Goal: Task Accomplishment & Management: Manage account settings

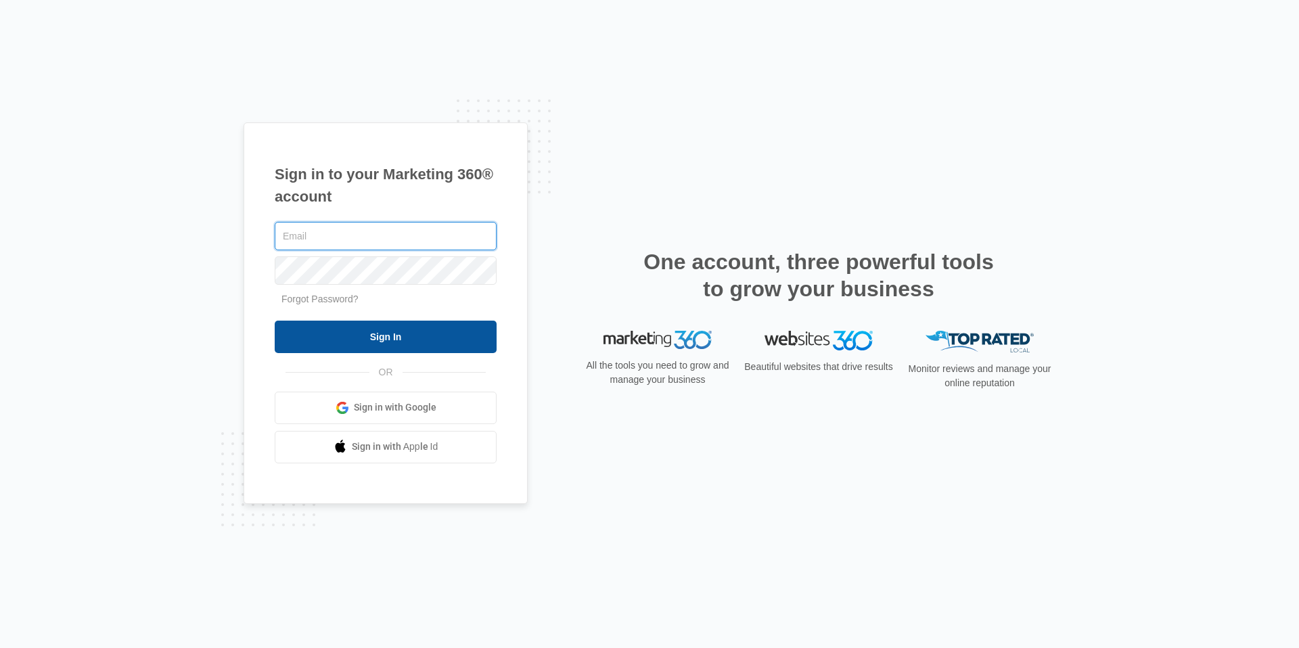
type input "[EMAIL_ADDRESS][DOMAIN_NAME]"
click at [409, 342] on input "Sign In" at bounding box center [386, 337] width 222 height 32
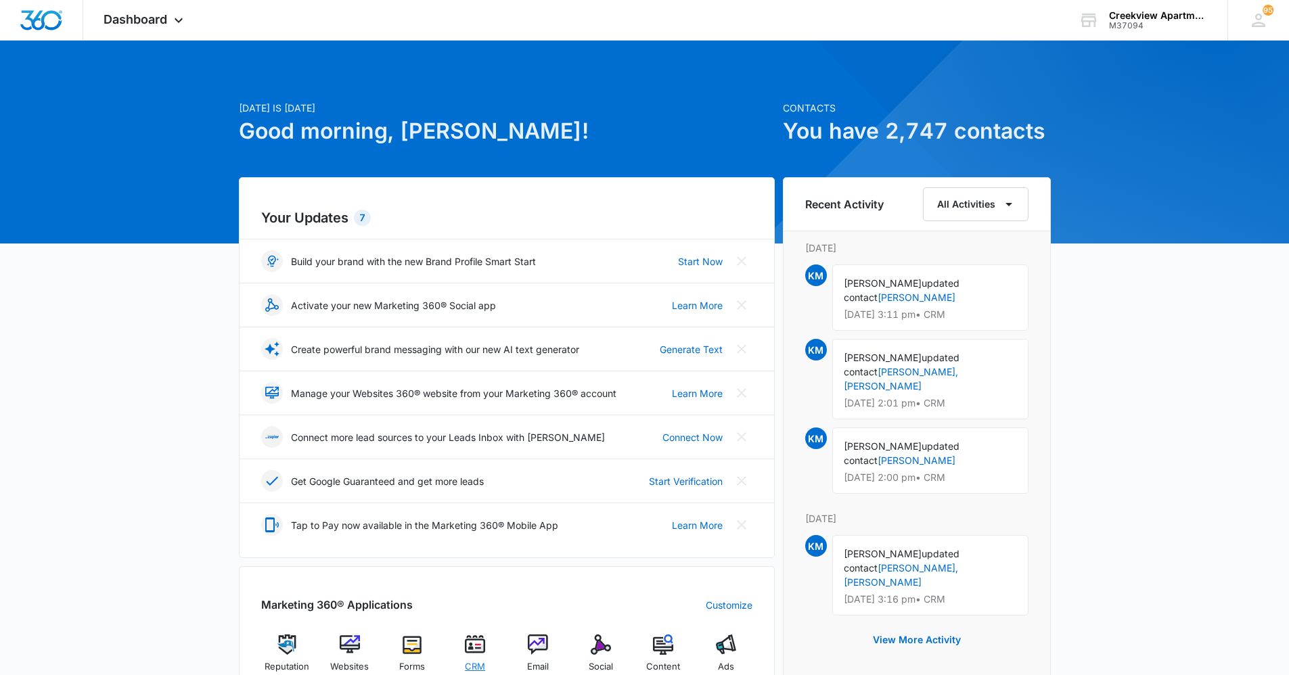
click at [491, 636] on div "CRM" at bounding box center [475, 659] width 52 height 48
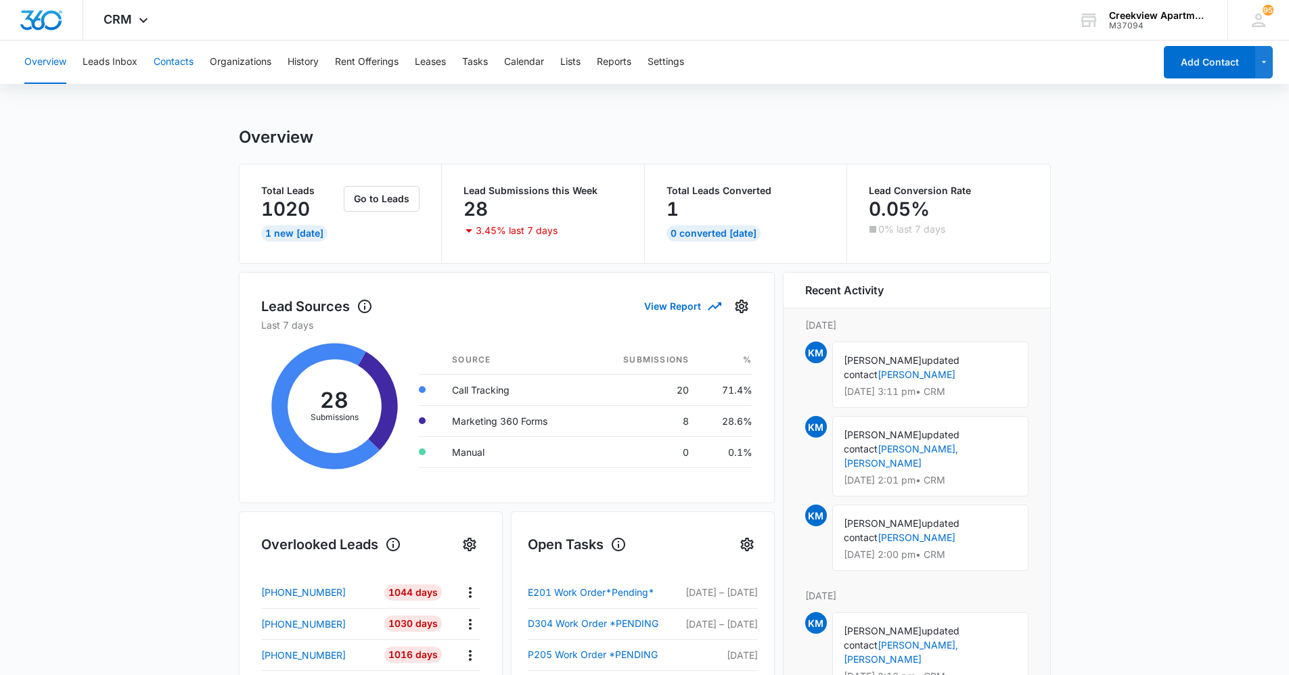
click at [176, 59] on button "Contacts" at bounding box center [174, 62] width 40 height 43
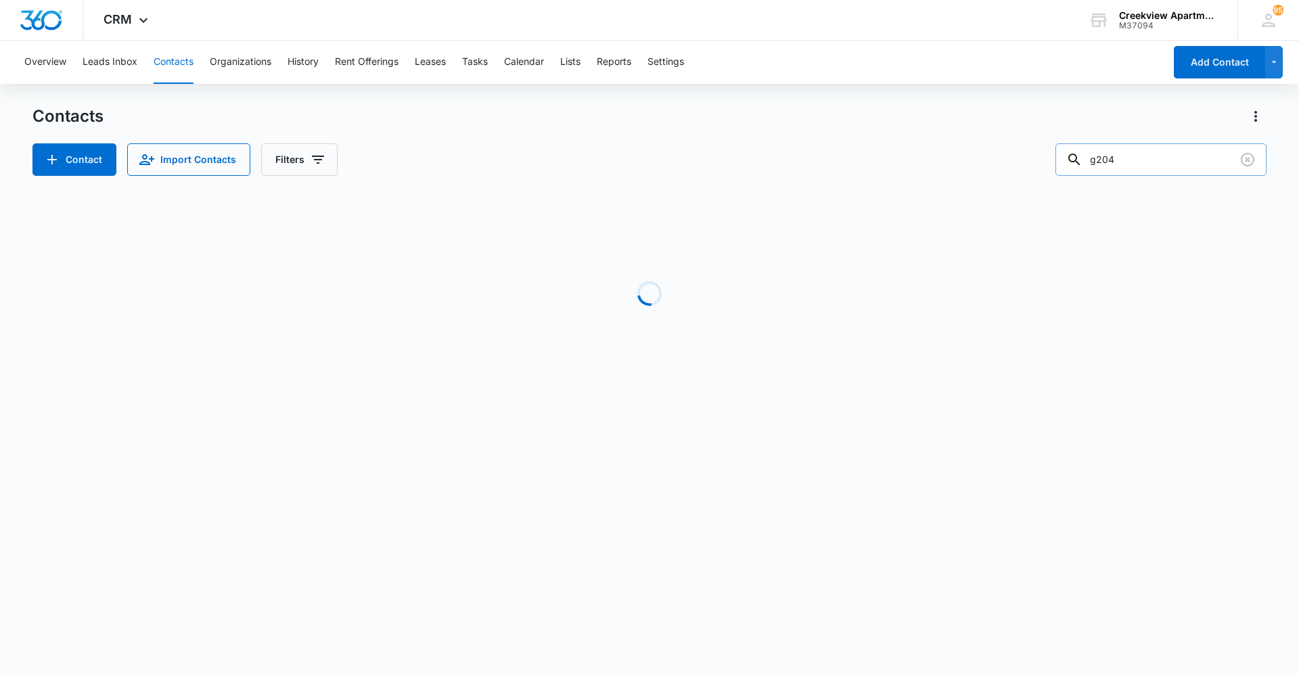
drag, startPoint x: 1137, startPoint y: 168, endPoint x: 1068, endPoint y: 172, distance: 69.1
click at [1068, 172] on input "g204" at bounding box center [1160, 159] width 211 height 32
type input "g104"
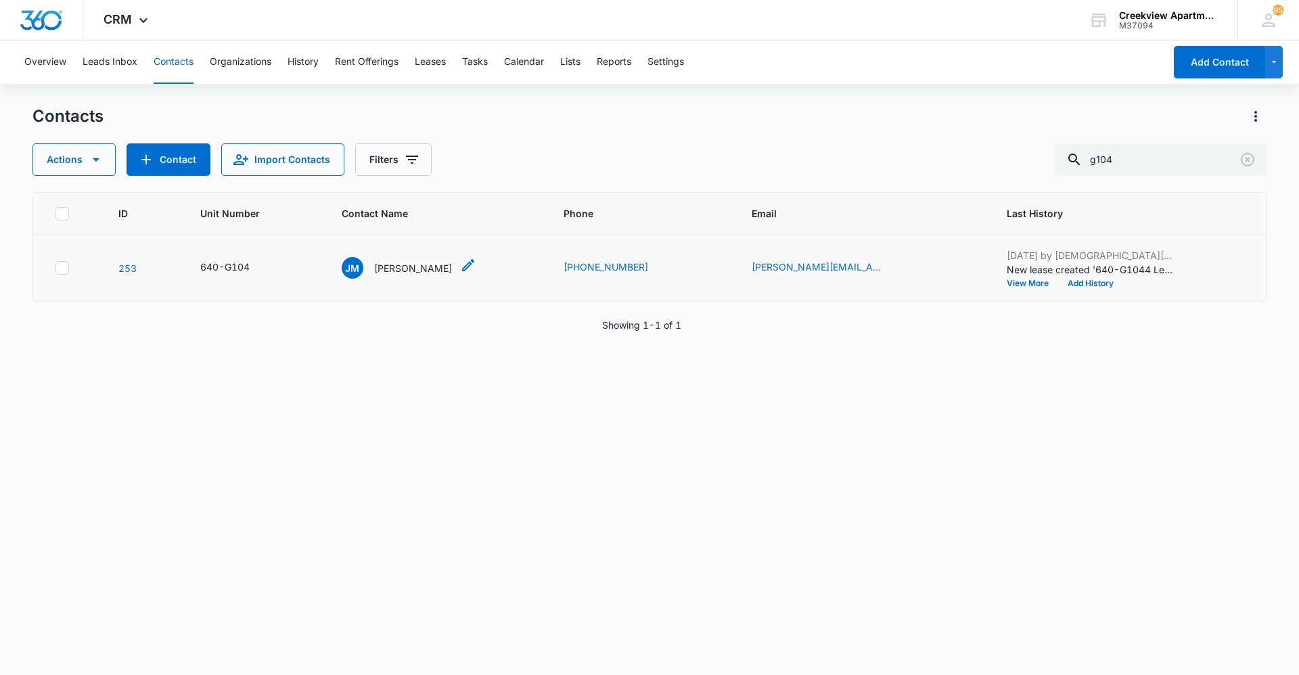
click at [425, 271] on p "[PERSON_NAME]" at bounding box center [413, 268] width 78 height 14
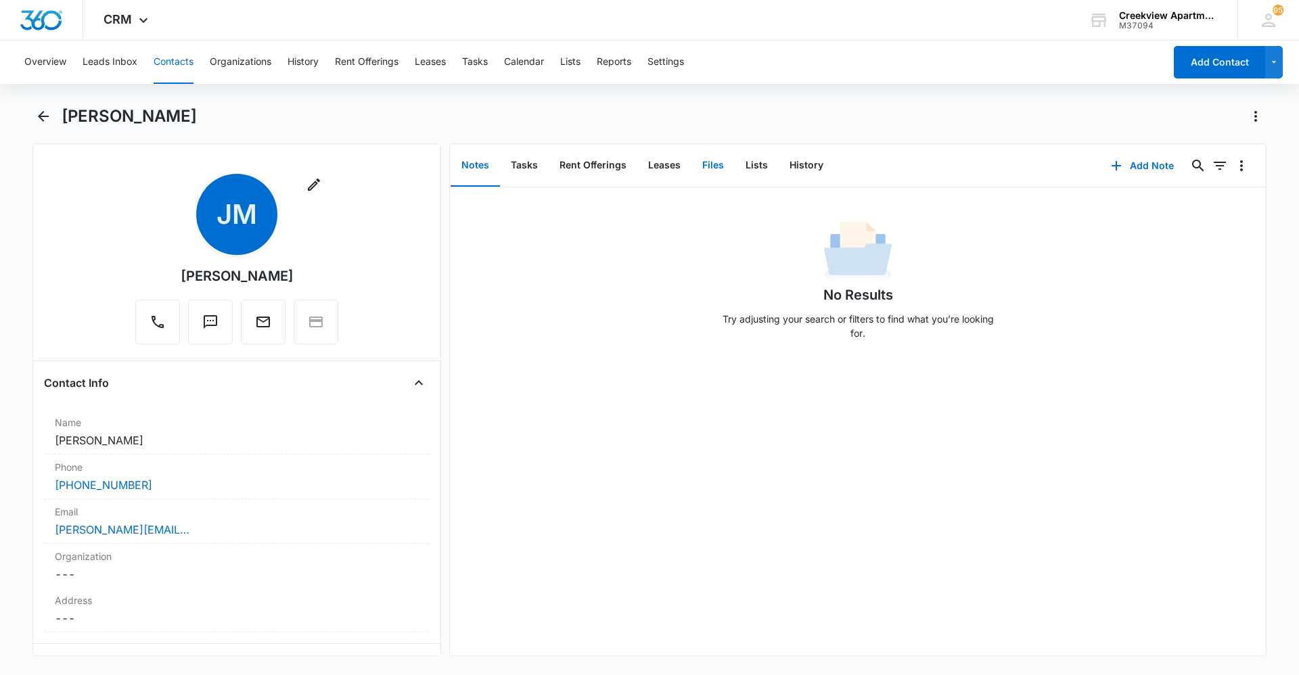
click at [725, 170] on button "Files" at bounding box center [712, 166] width 43 height 42
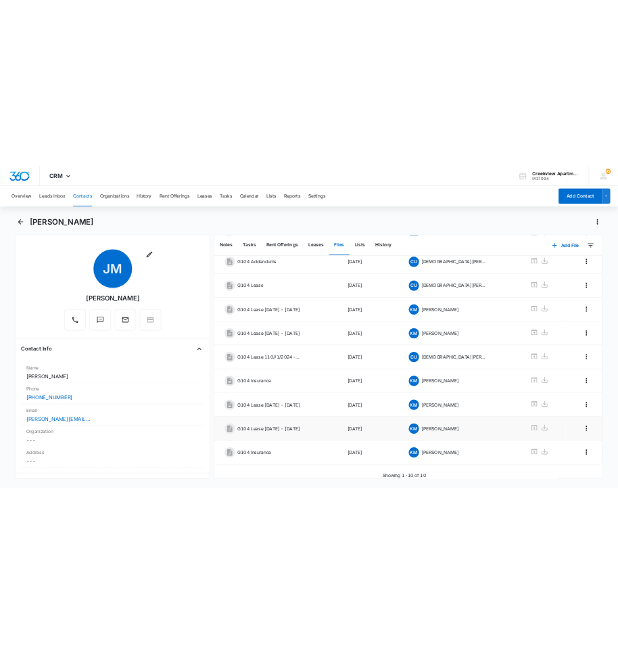
scroll to position [143, 0]
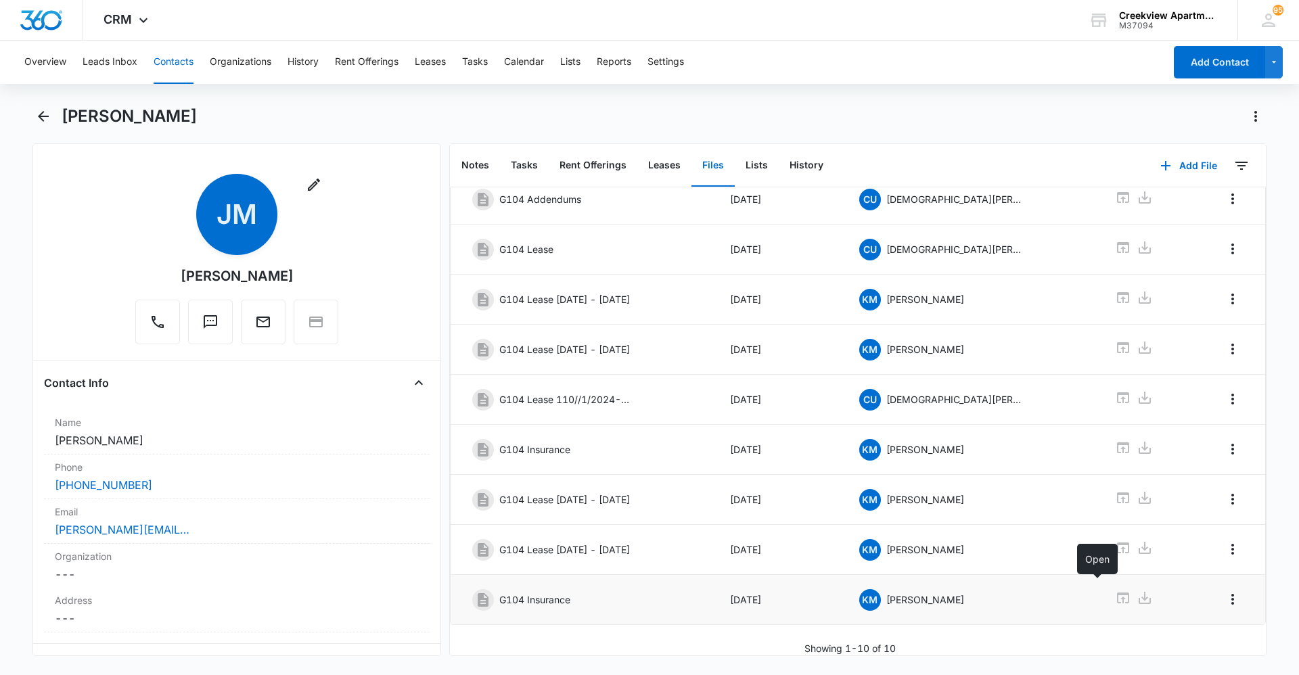
click at [1117, 593] on icon at bounding box center [1123, 598] width 12 height 11
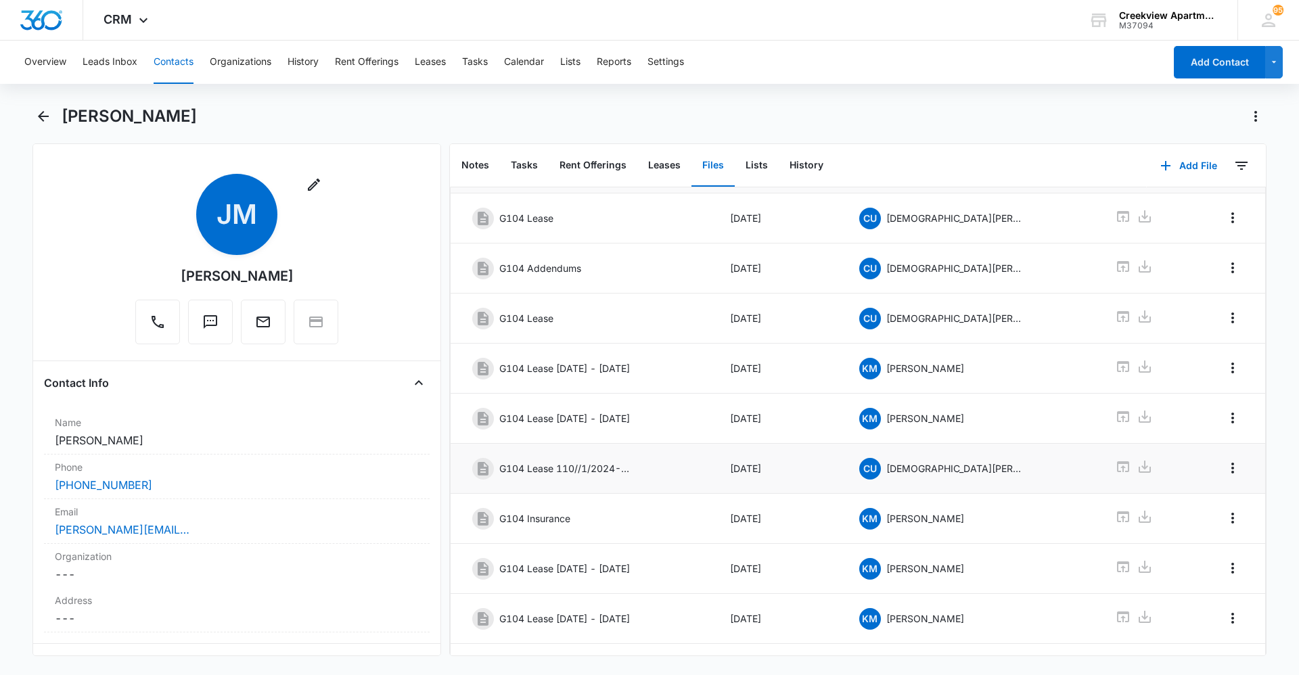
scroll to position [0, 0]
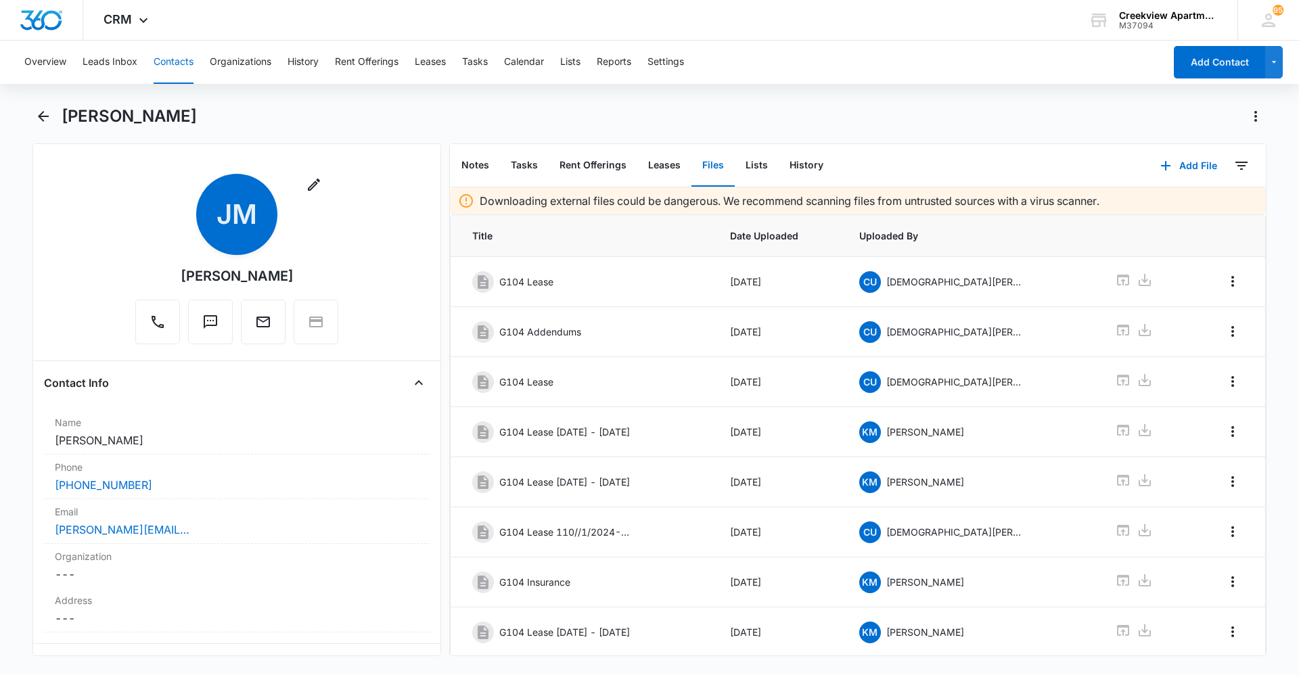
click at [940, 149] on div "Notes Tasks Rent Offerings Leases Files Lists History" at bounding box center [798, 165] width 697 height 43
click at [738, 0] on div "CRM Apps Reputation Websites Forms CRM Email Social Content Ads Intelligence Fi…" at bounding box center [649, 20] width 1299 height 41
click at [718, 8] on div "CRM Apps Reputation Websites Forms CRM Email Social Content Ads Intelligence Fi…" at bounding box center [649, 20] width 1299 height 41
click at [169, 53] on button "Contacts" at bounding box center [174, 62] width 40 height 43
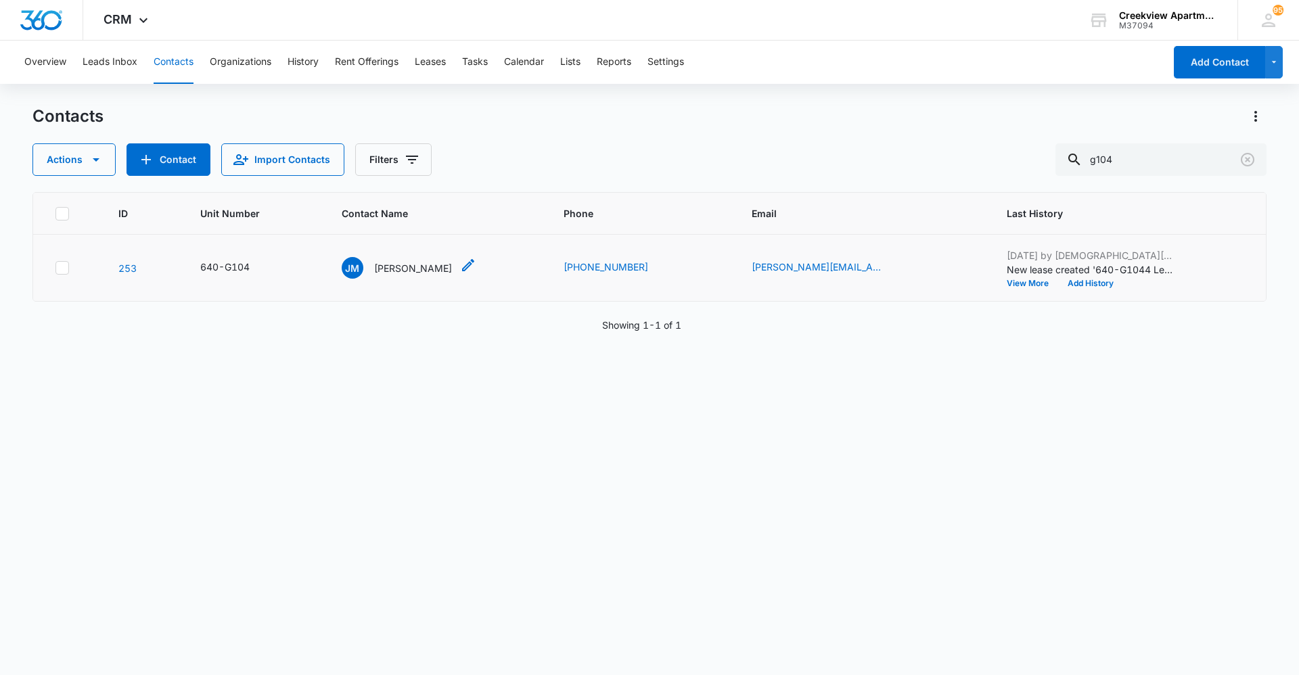
click at [432, 272] on p "[PERSON_NAME]" at bounding box center [413, 268] width 78 height 14
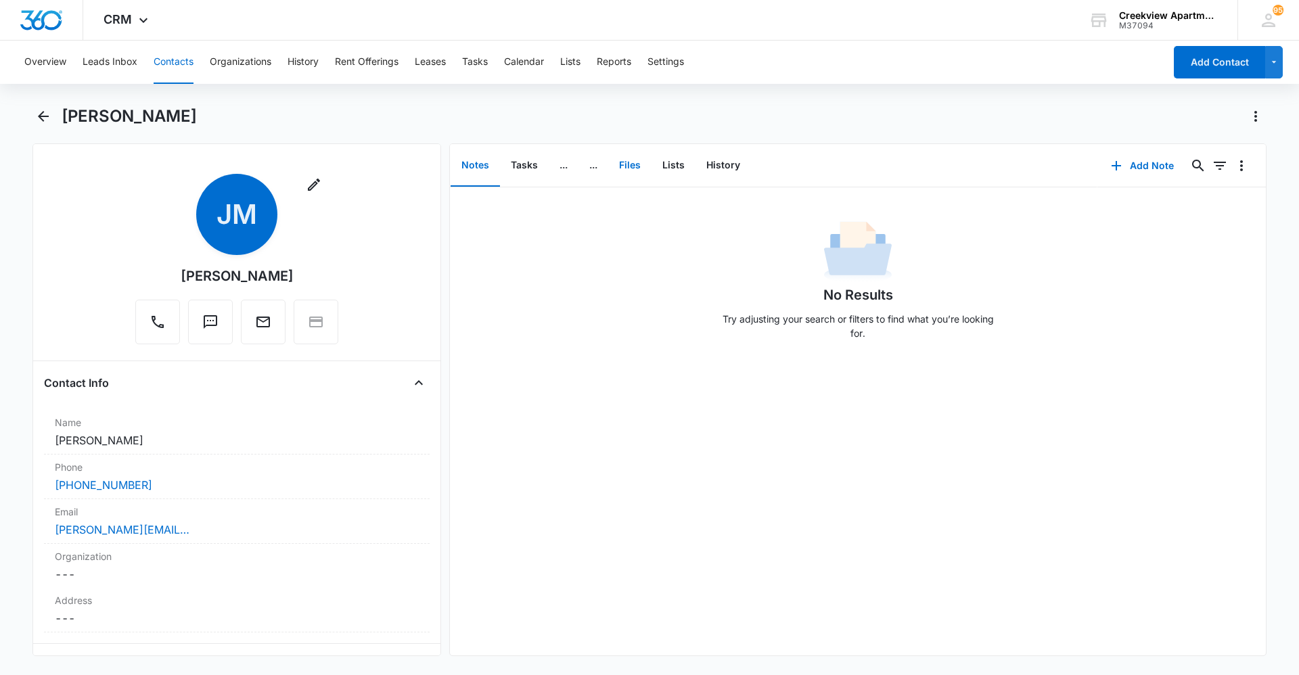
click at [619, 170] on button "Files" at bounding box center [629, 166] width 43 height 42
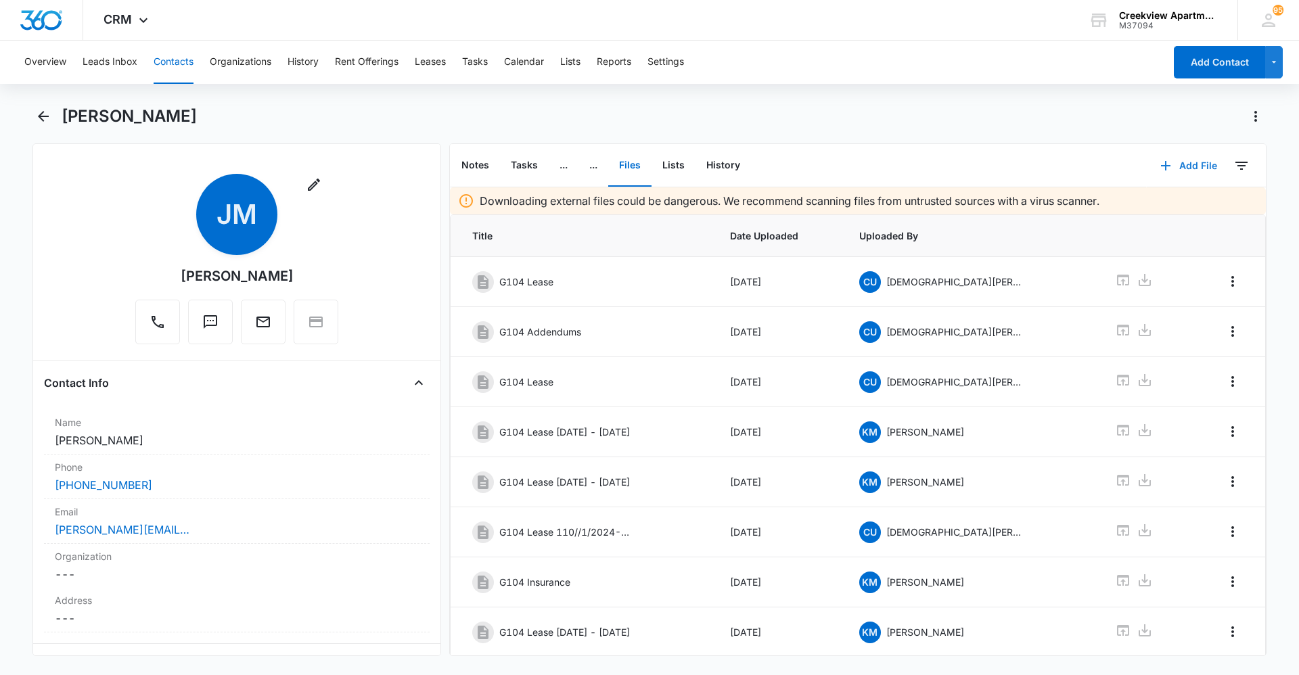
click at [1212, 166] on button "Add File" at bounding box center [1189, 166] width 84 height 32
click at [1181, 216] on button "Upload Files" at bounding box center [1178, 209] width 103 height 20
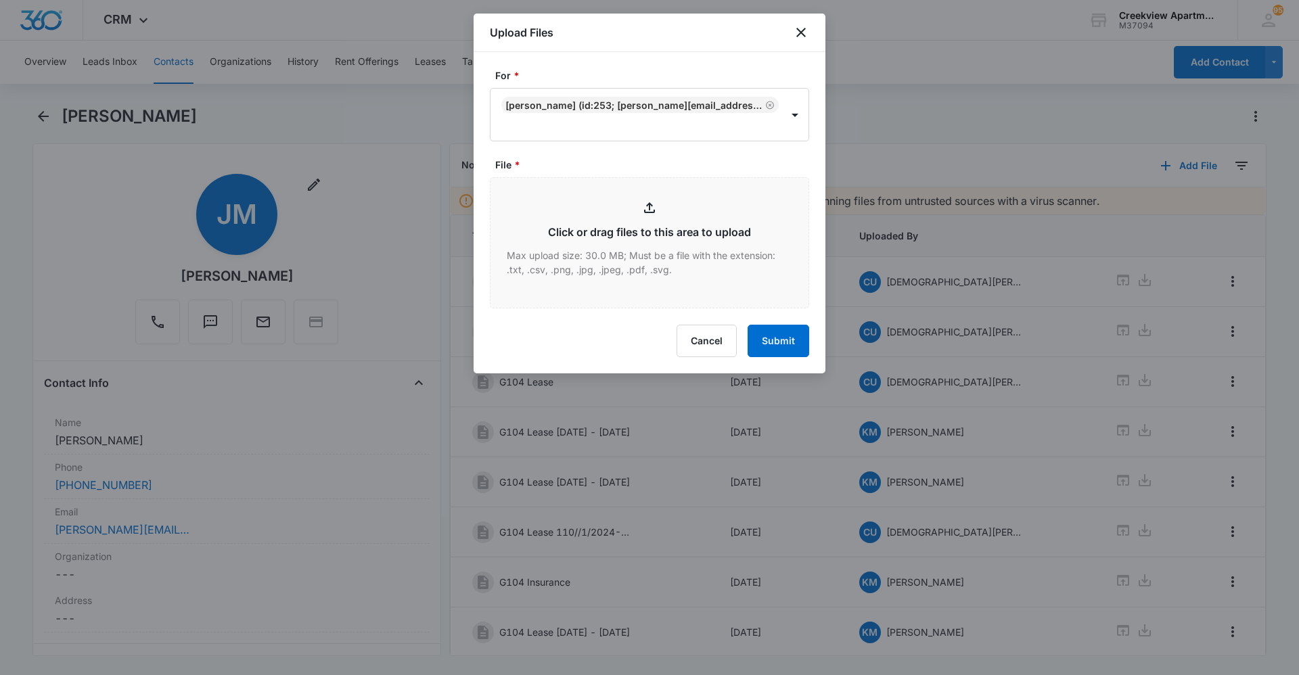
type input "C:\fakepath\G104 Insurance.pdf"
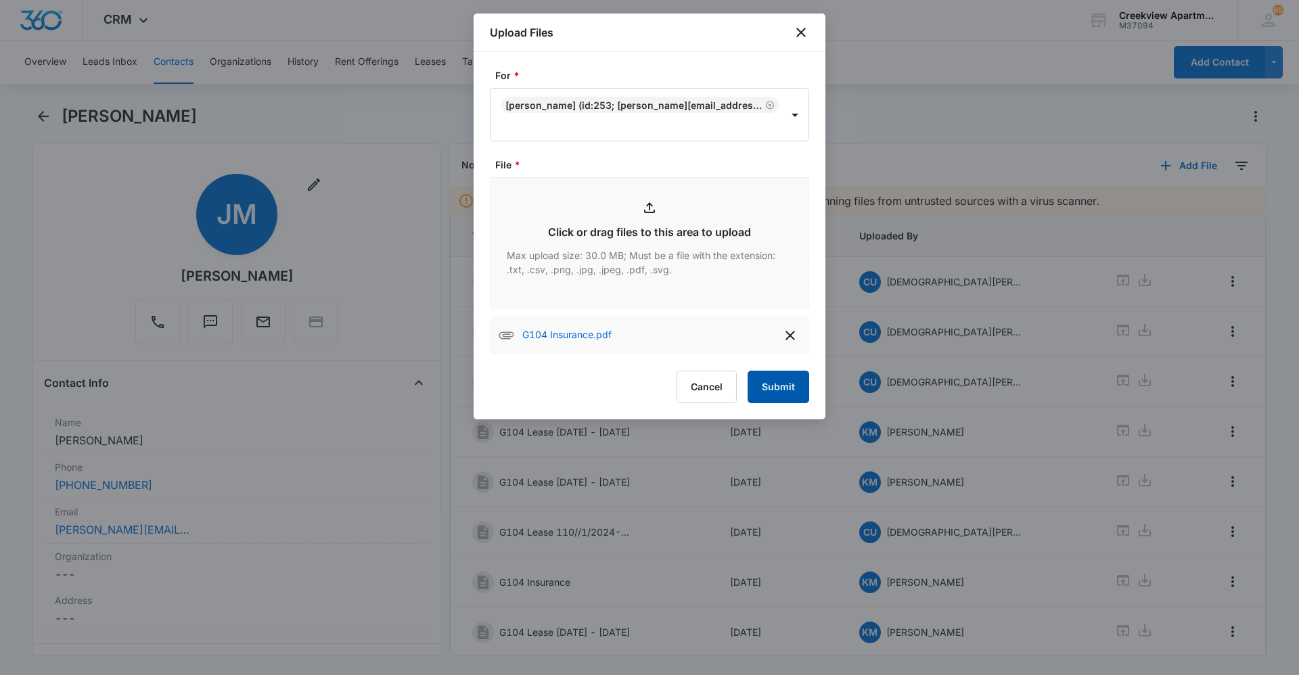
click at [780, 380] on button "Submit" at bounding box center [779, 387] width 62 height 32
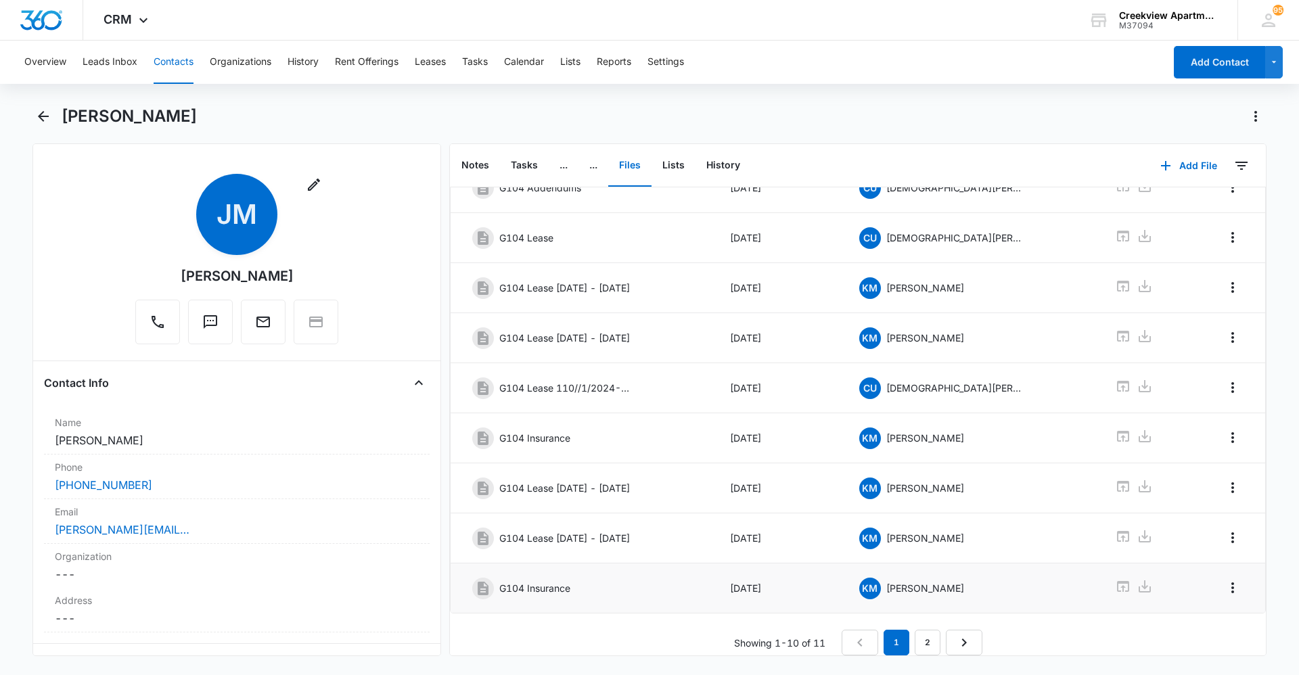
scroll to position [154, 0]
click at [933, 631] on link "2" at bounding box center [928, 643] width 26 height 26
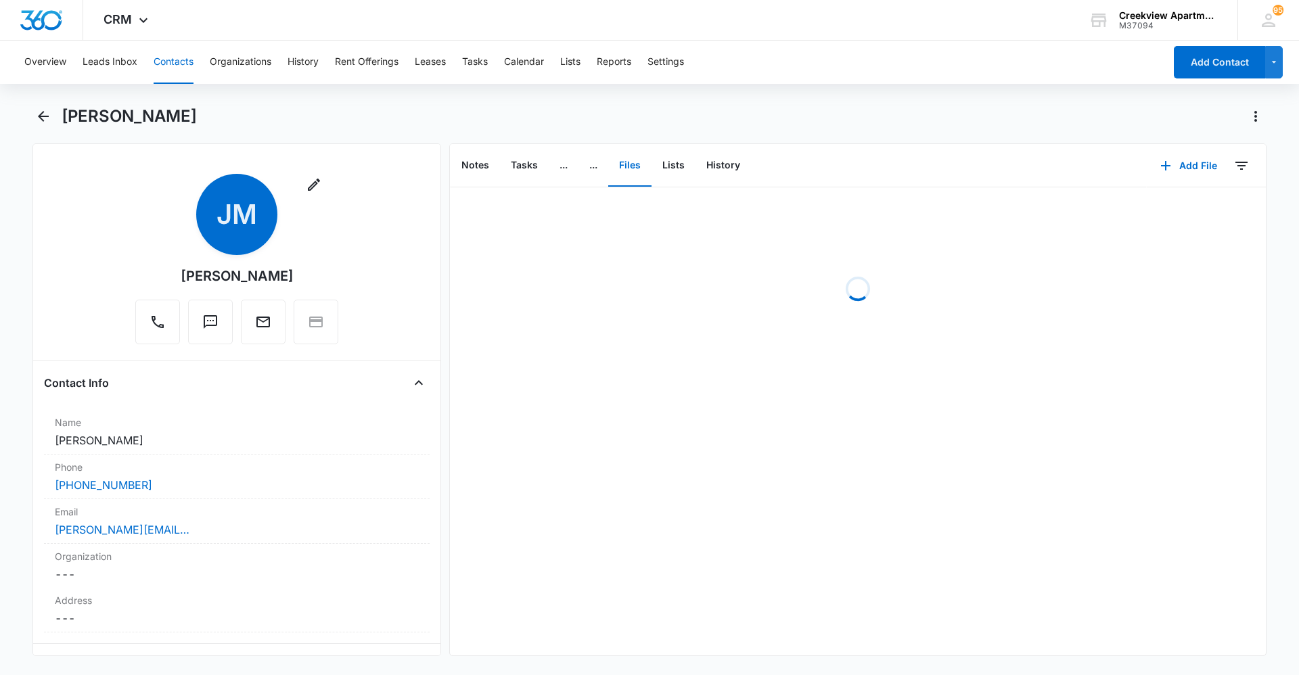
scroll to position [0, 0]
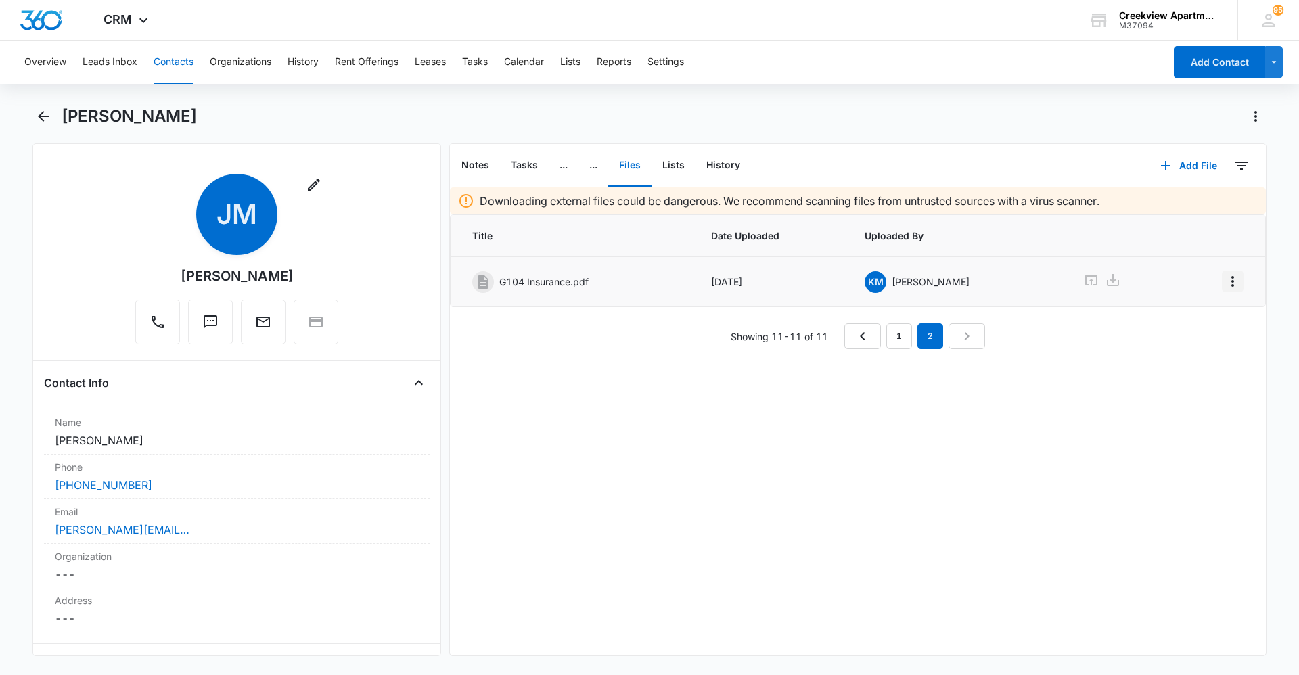
click at [1225, 282] on icon "Overflow Menu" at bounding box center [1233, 281] width 16 height 16
click at [1209, 319] on button "Edit" at bounding box center [1194, 319] width 77 height 20
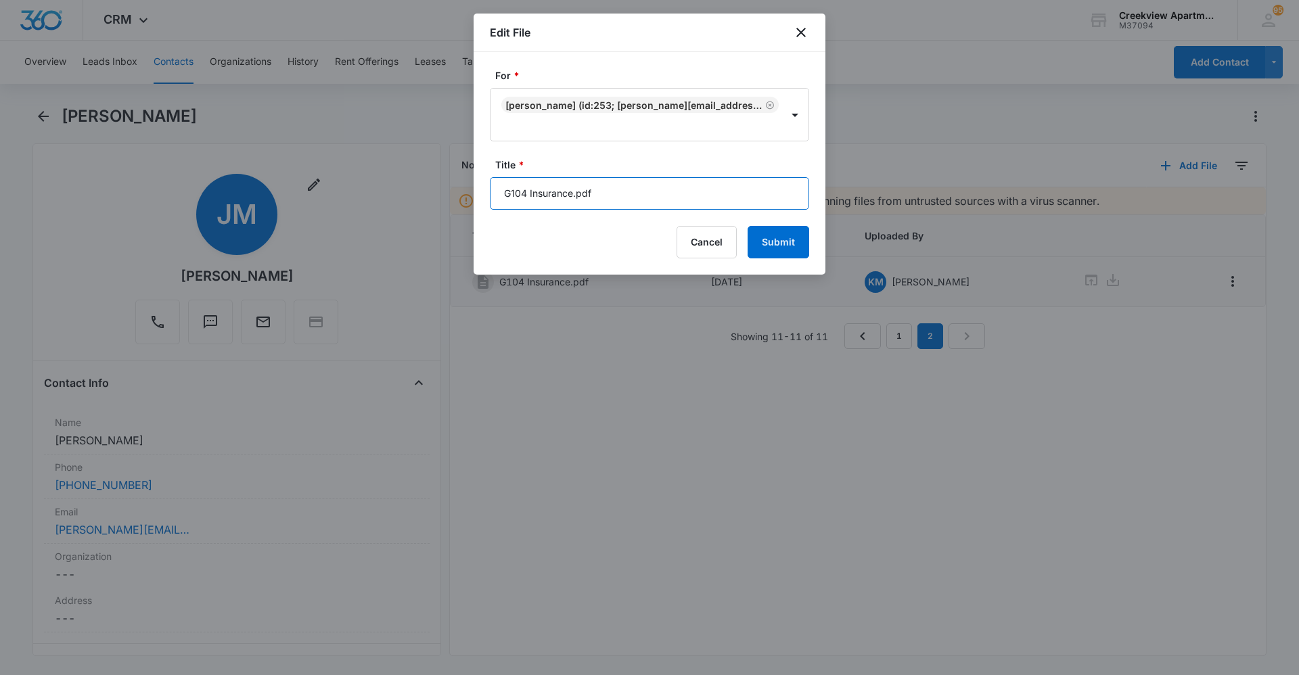
click at [683, 193] on input "G104 Insurance.pdf" at bounding box center [649, 193] width 319 height 32
type input "G104 Insurance"
click at [782, 248] on button "Submit" at bounding box center [779, 242] width 62 height 32
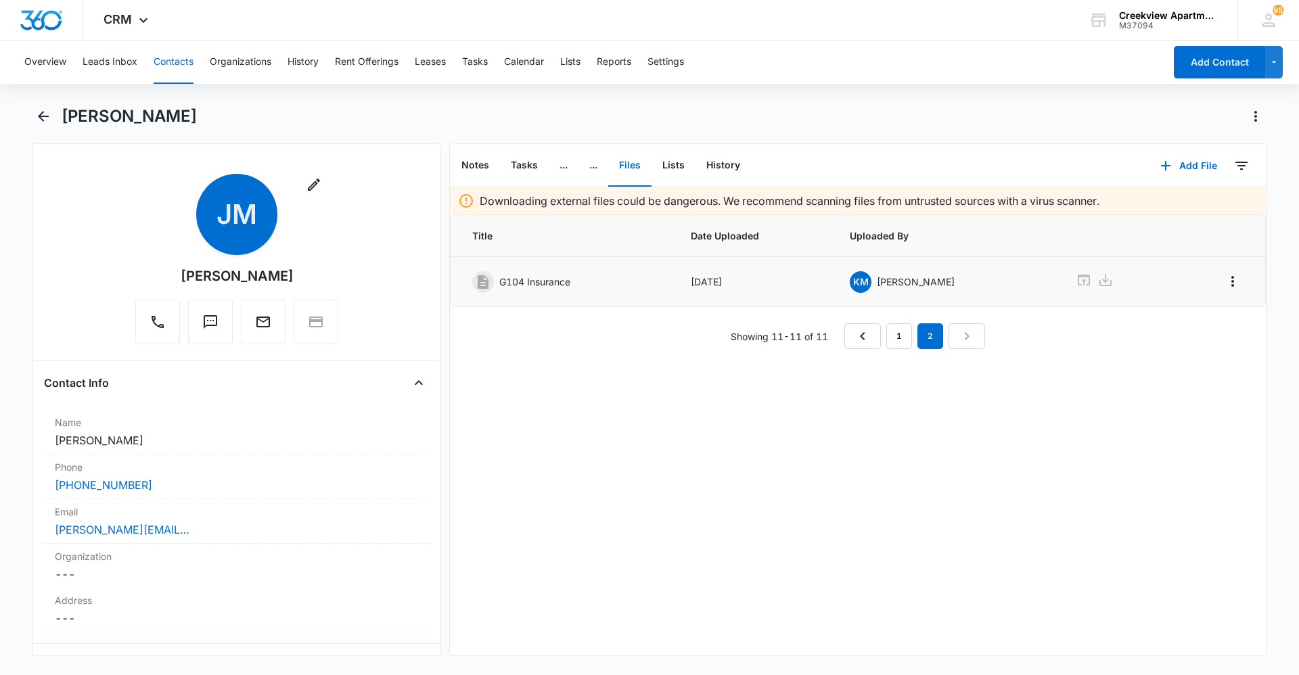
click at [164, 73] on button "Contacts" at bounding box center [174, 62] width 40 height 43
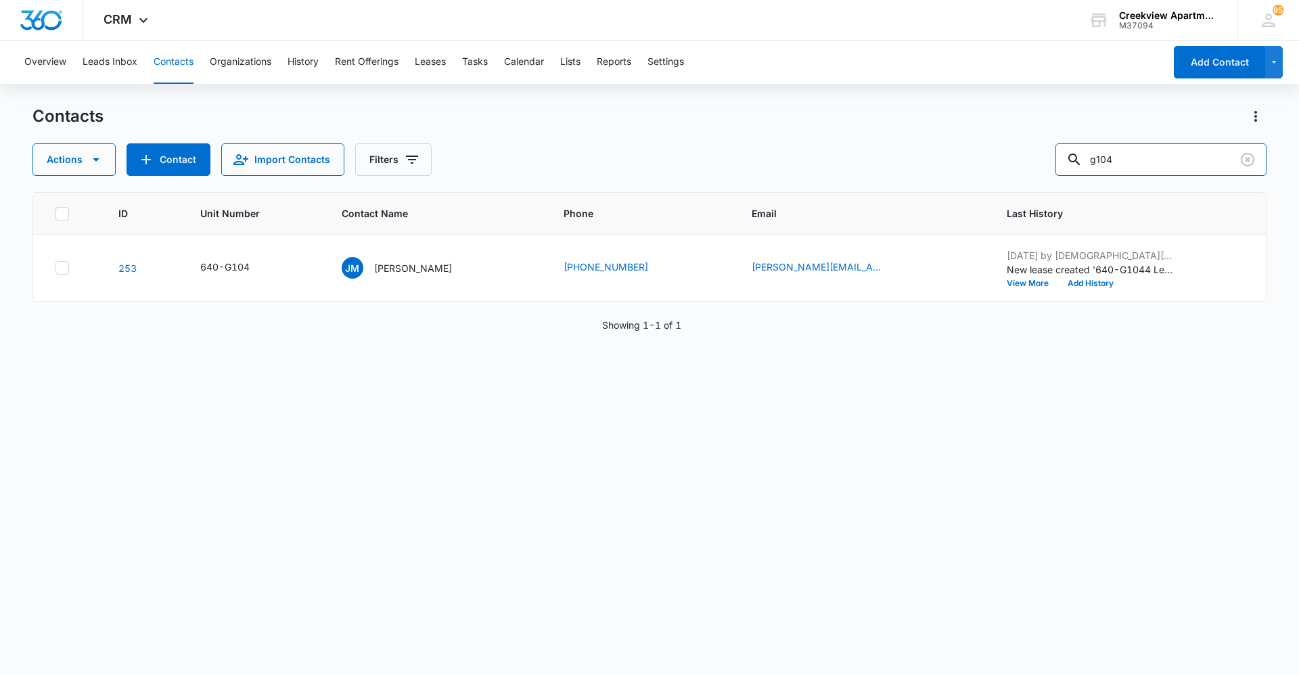
drag, startPoint x: 1072, startPoint y: 168, endPoint x: 1047, endPoint y: 170, distance: 25.1
click at [1047, 169] on div "Actions Contact Import Contacts Filters g104" at bounding box center [649, 159] width 1234 height 32
type input "f105"
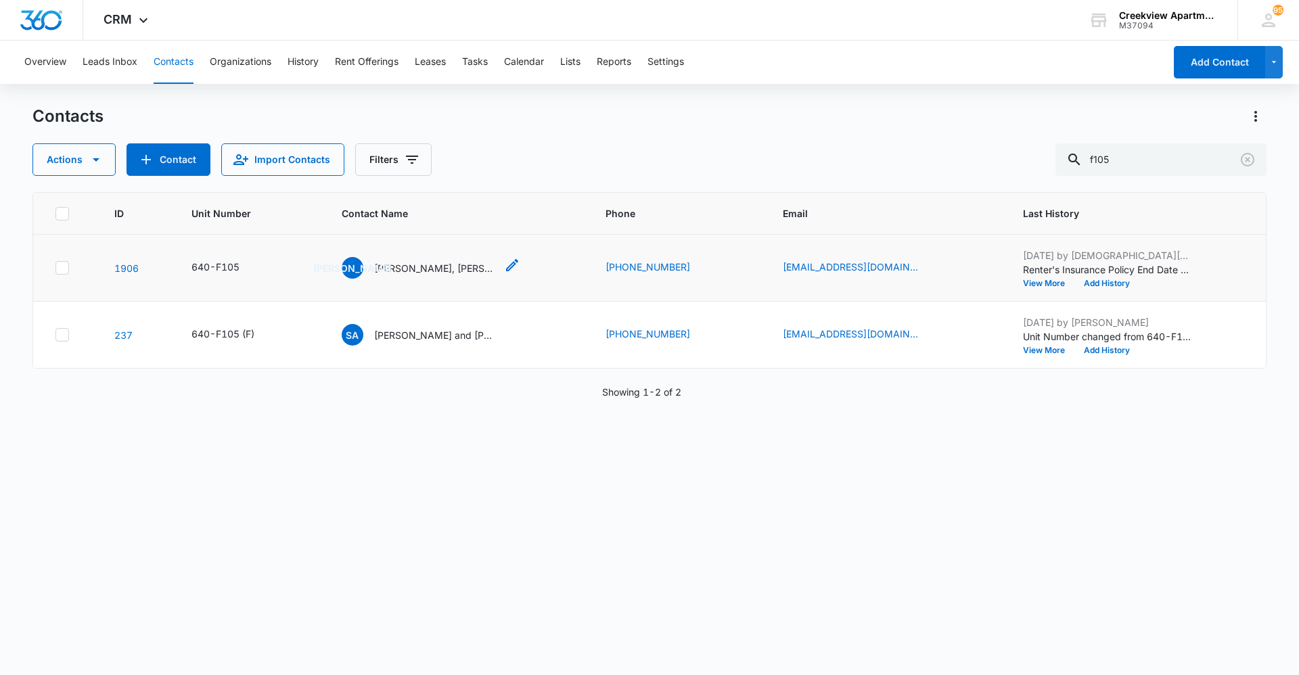
click at [443, 264] on p "[PERSON_NAME], [PERSON_NAME]" at bounding box center [435, 268] width 122 height 14
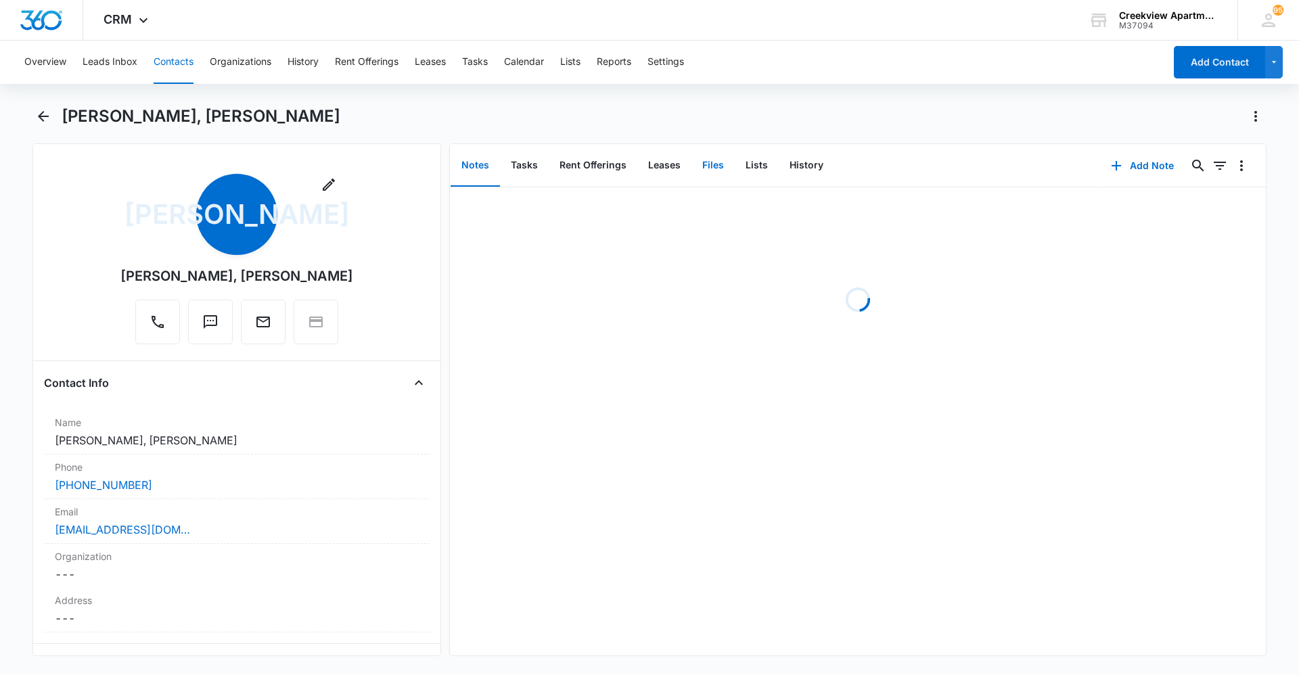
click at [698, 177] on button "Files" at bounding box center [712, 166] width 43 height 42
click at [1162, 173] on icon "button" at bounding box center [1166, 166] width 16 height 16
click at [1168, 208] on div "Upload Files" at bounding box center [1170, 208] width 54 height 9
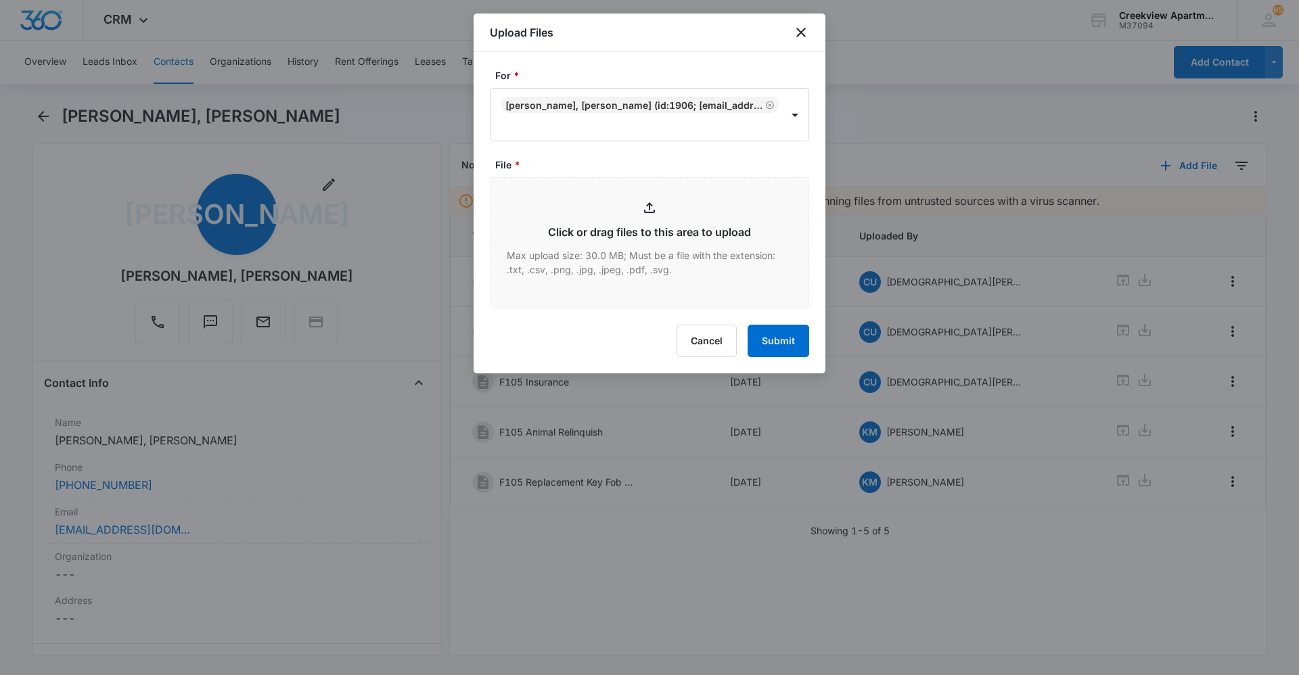
type input "C:\fakepath\F105 Animal Relinquish.pdf"
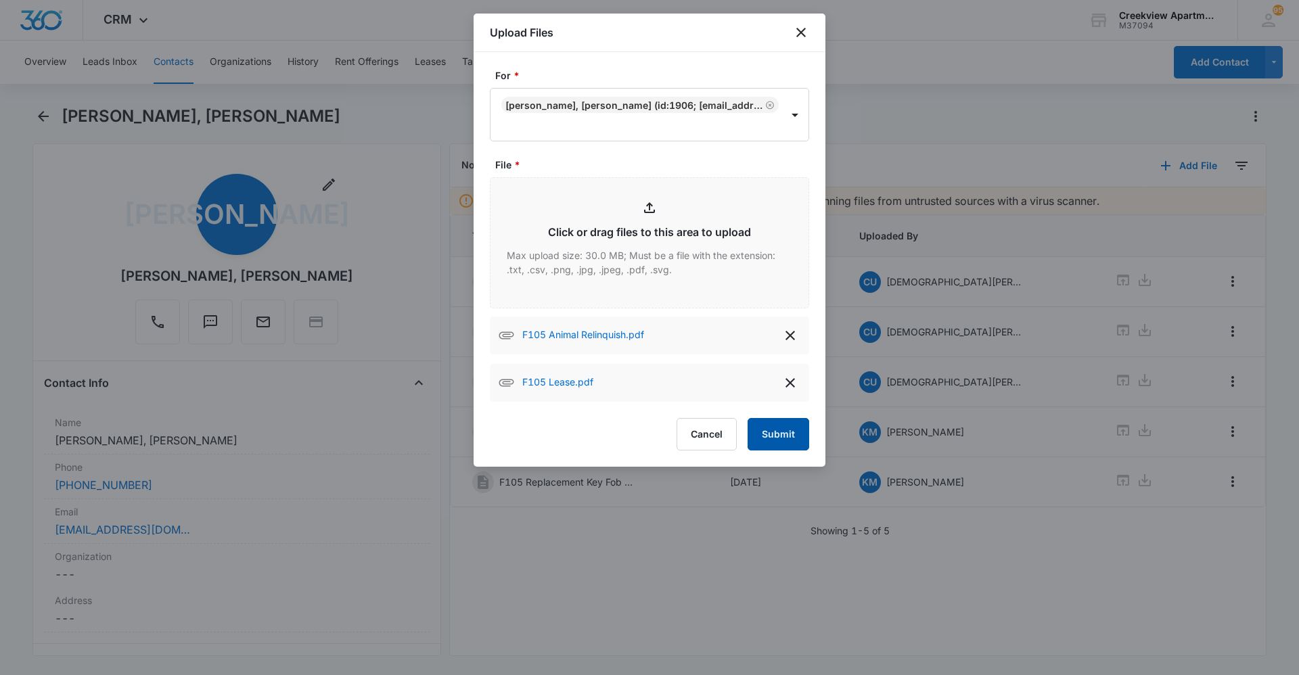
click at [780, 426] on button "Submit" at bounding box center [779, 434] width 62 height 32
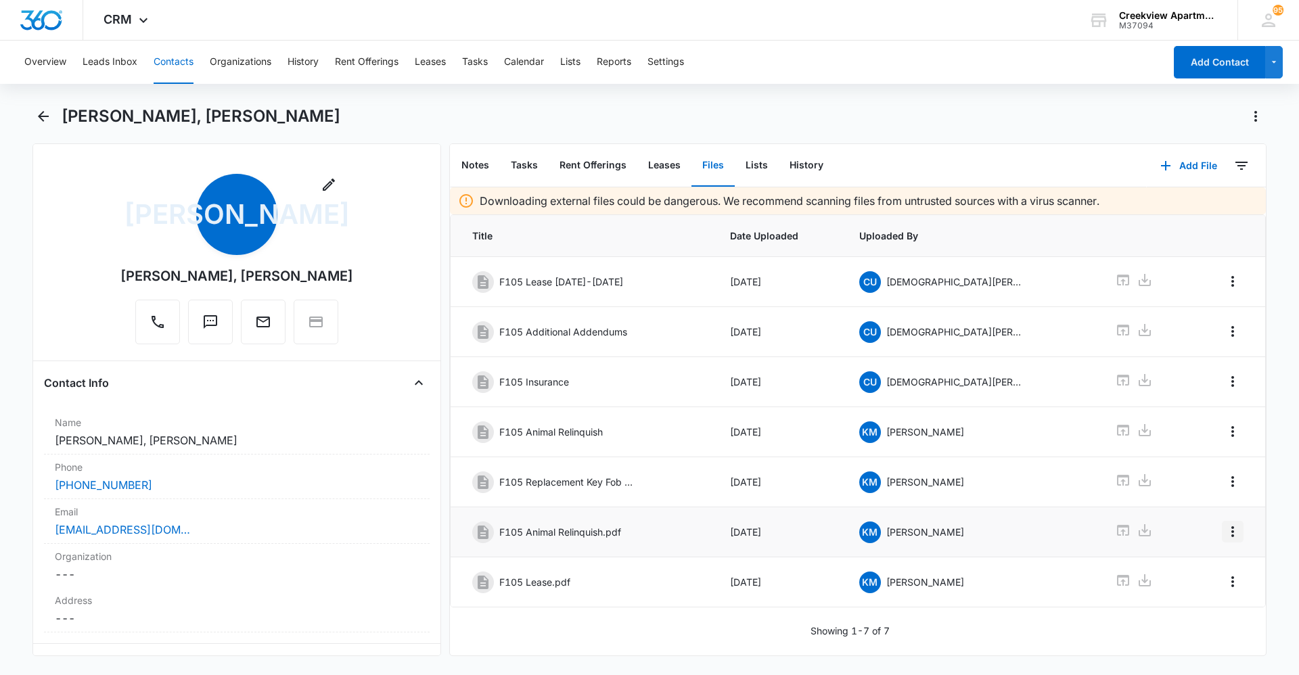
click at [1223, 540] on button "Overflow Menu" at bounding box center [1233, 532] width 22 height 22
click at [1210, 567] on button "Edit" at bounding box center [1194, 570] width 77 height 20
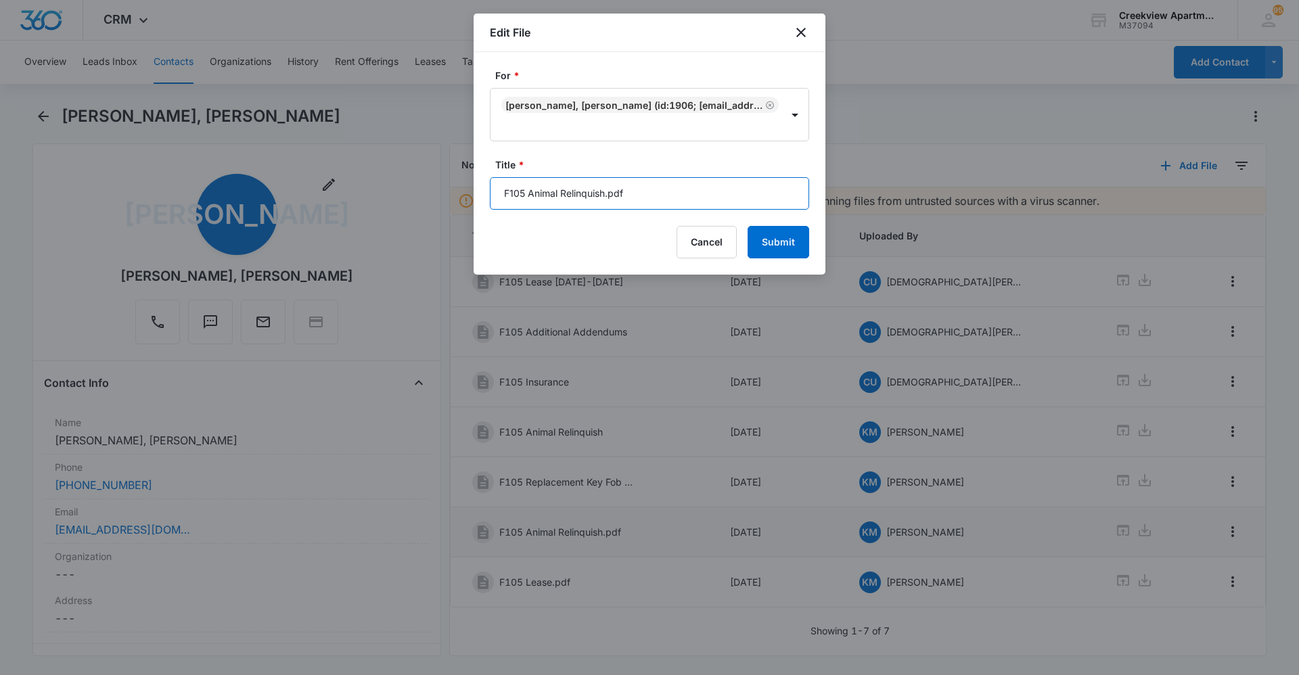
click at [700, 196] on input "F105 Animal Relinquish.pdf" at bounding box center [649, 193] width 319 height 32
type input "F105 Animal Relinquish (ESA)"
click at [777, 245] on button "Submit" at bounding box center [779, 242] width 62 height 32
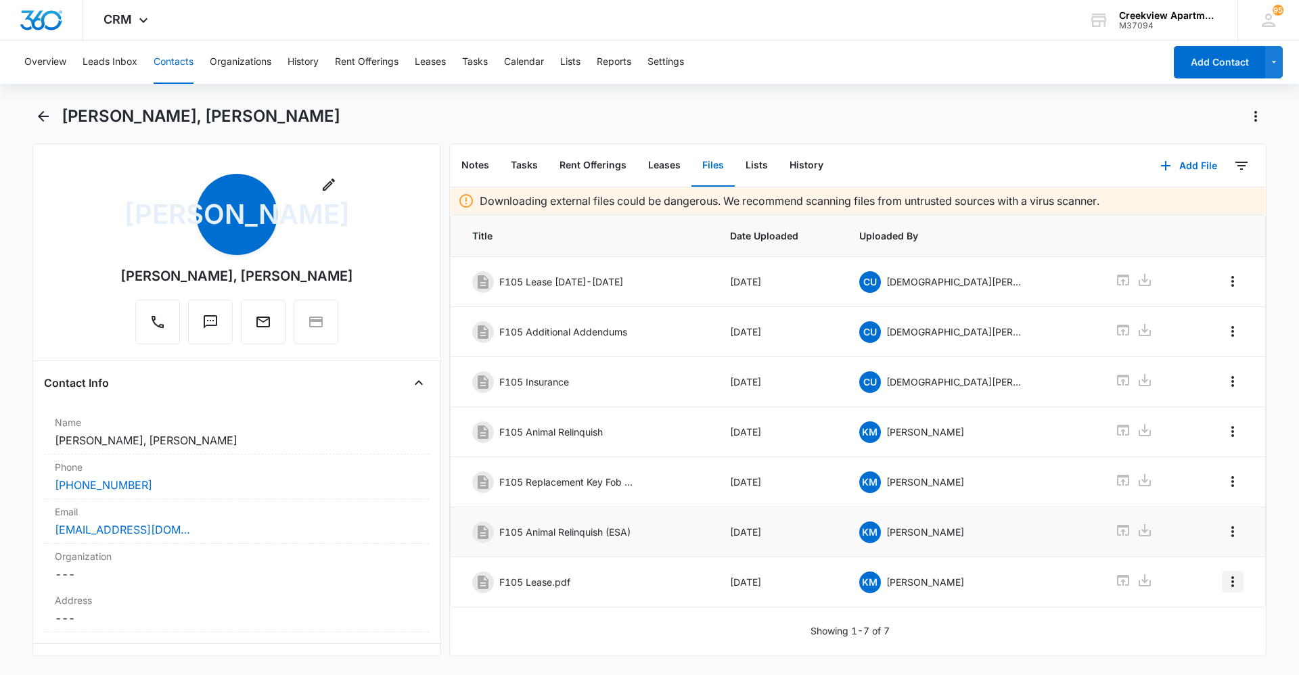
click at [1231, 586] on icon "Overflow Menu" at bounding box center [1232, 581] width 3 height 11
click at [1214, 617] on button "Edit" at bounding box center [1194, 620] width 77 height 20
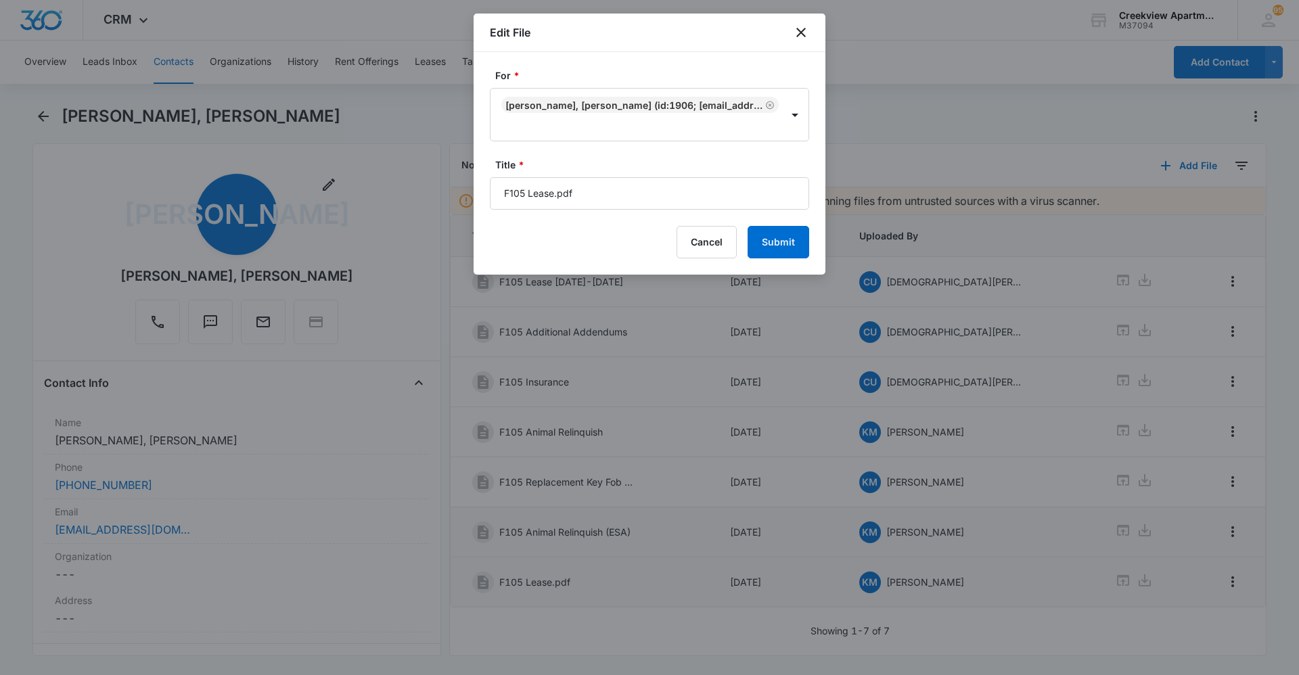
click at [653, 210] on form "For * [PERSON_NAME], [PERSON_NAME] (ID:1906; [EMAIL_ADDRESS][DOMAIN_NAME]; 9705…" at bounding box center [649, 163] width 319 height 190
click at [653, 202] on input "F105 Lease.pdf" at bounding box center [649, 193] width 319 height 32
type input "F105 Lease [DATE] - [DATE]"
click at [748, 226] on button "Submit" at bounding box center [779, 242] width 62 height 32
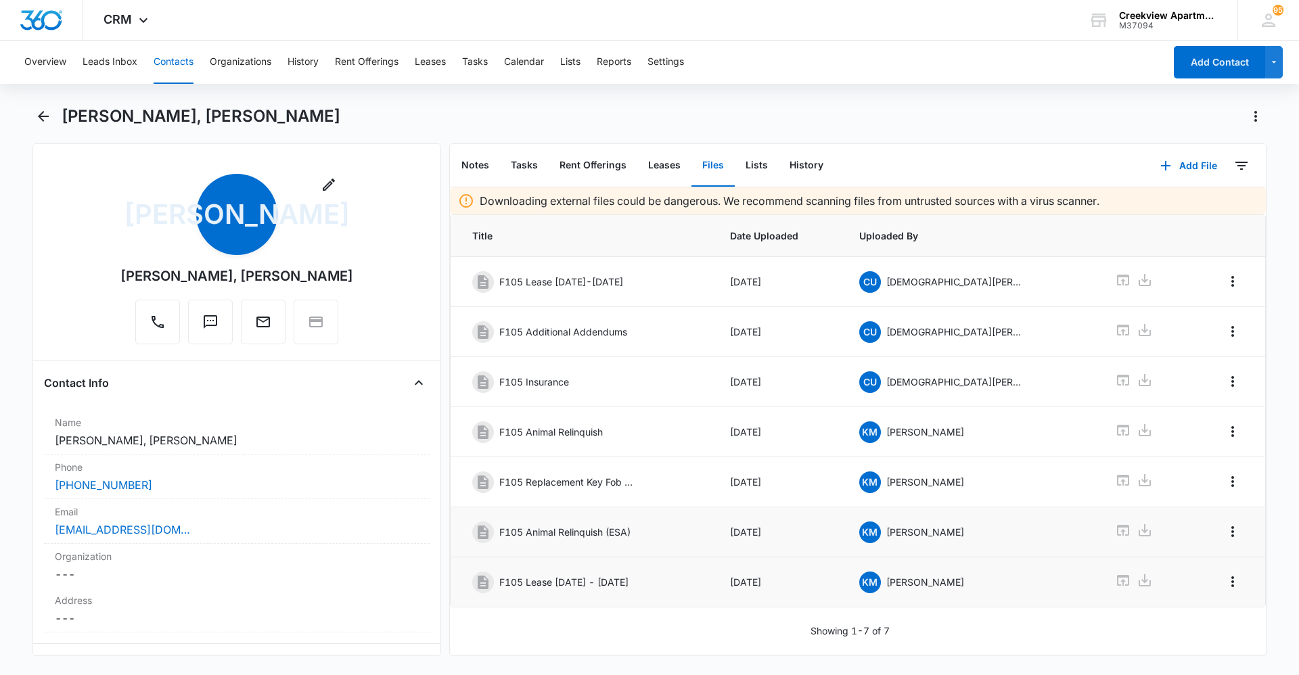
click at [175, 65] on button "Contacts" at bounding box center [174, 62] width 40 height 43
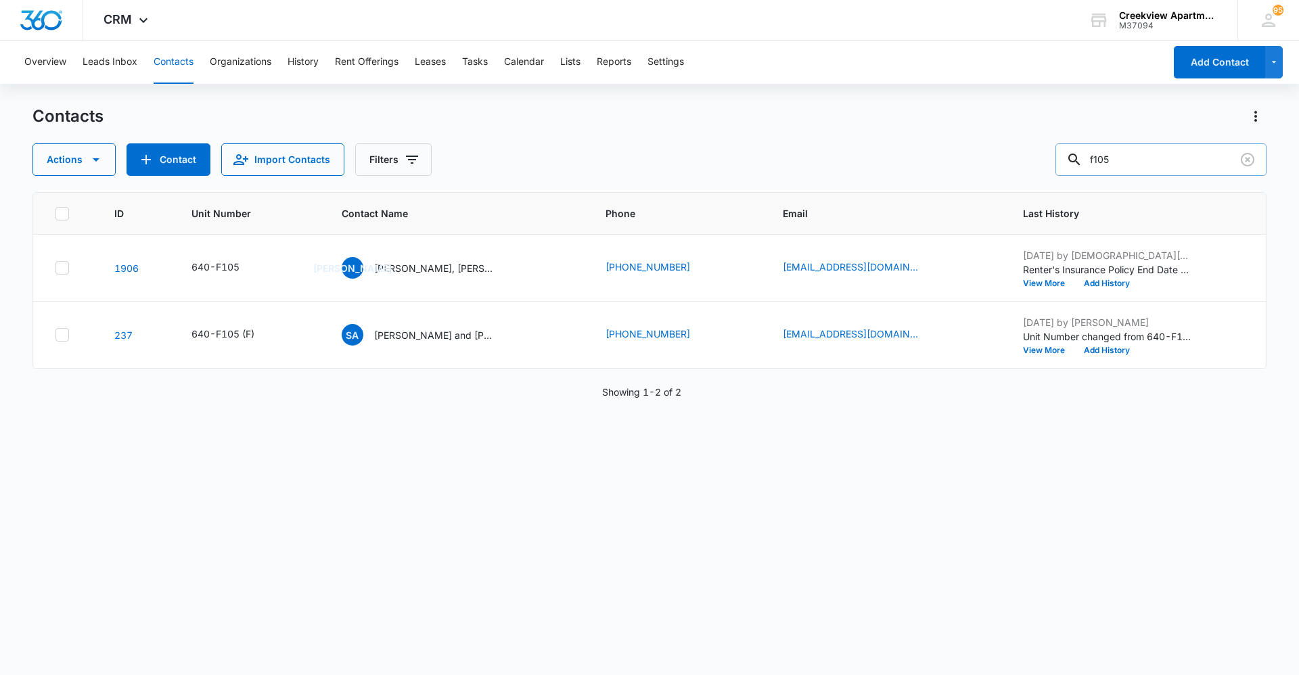
drag, startPoint x: 1133, startPoint y: 162, endPoint x: 1077, endPoint y: 166, distance: 55.6
click at [1077, 166] on div "f105" at bounding box center [1160, 159] width 211 height 32
type input "o302"
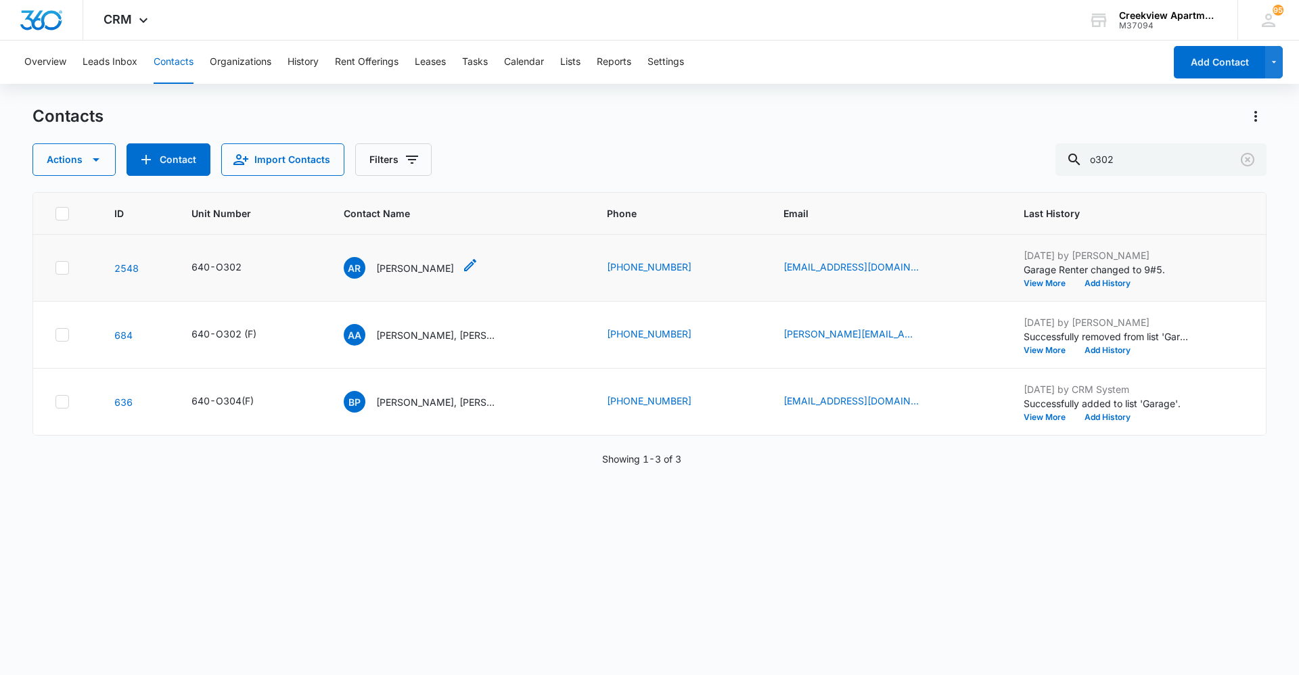
click at [447, 272] on p "[PERSON_NAME]" at bounding box center [415, 268] width 78 height 14
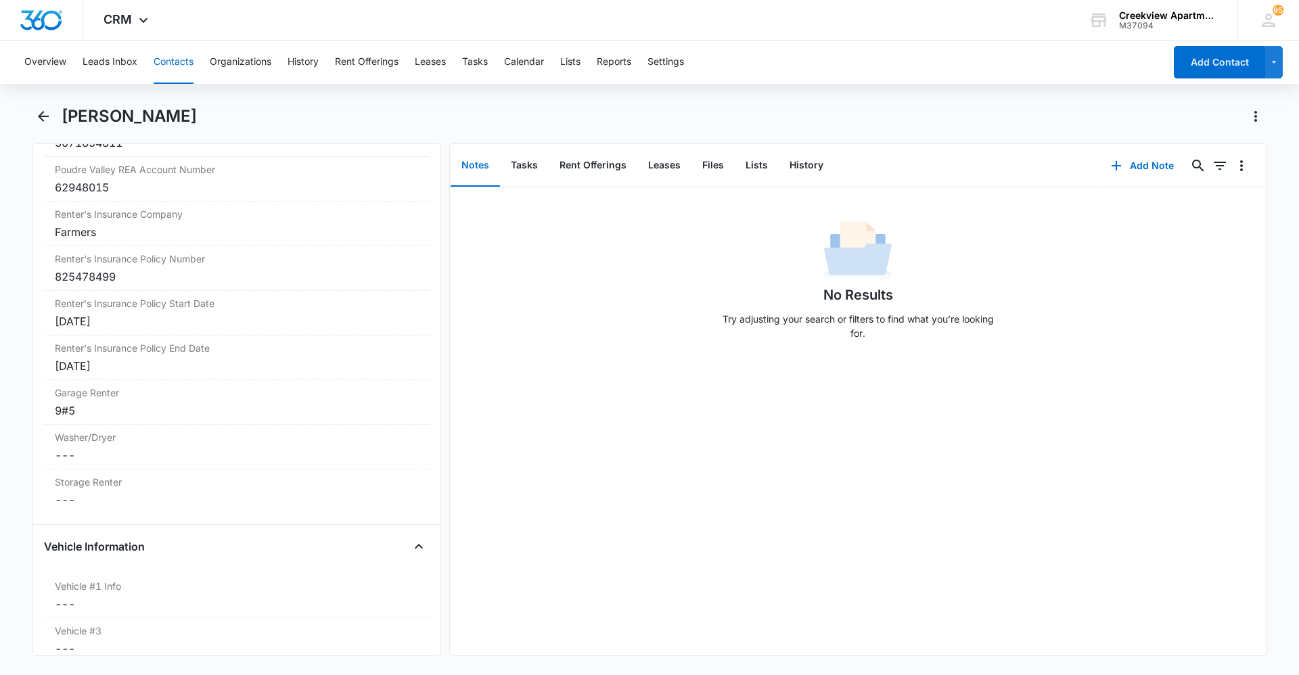
scroll to position [1710, 0]
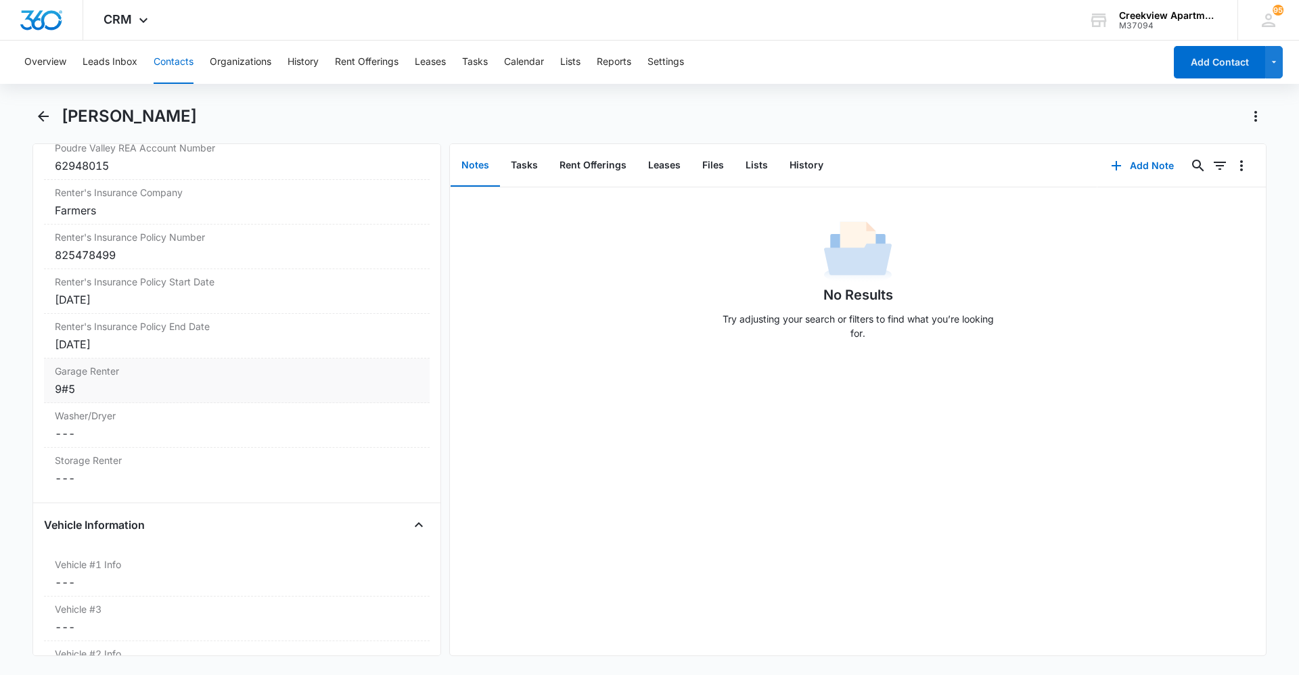
click at [73, 384] on div "9#5" at bounding box center [237, 389] width 364 height 16
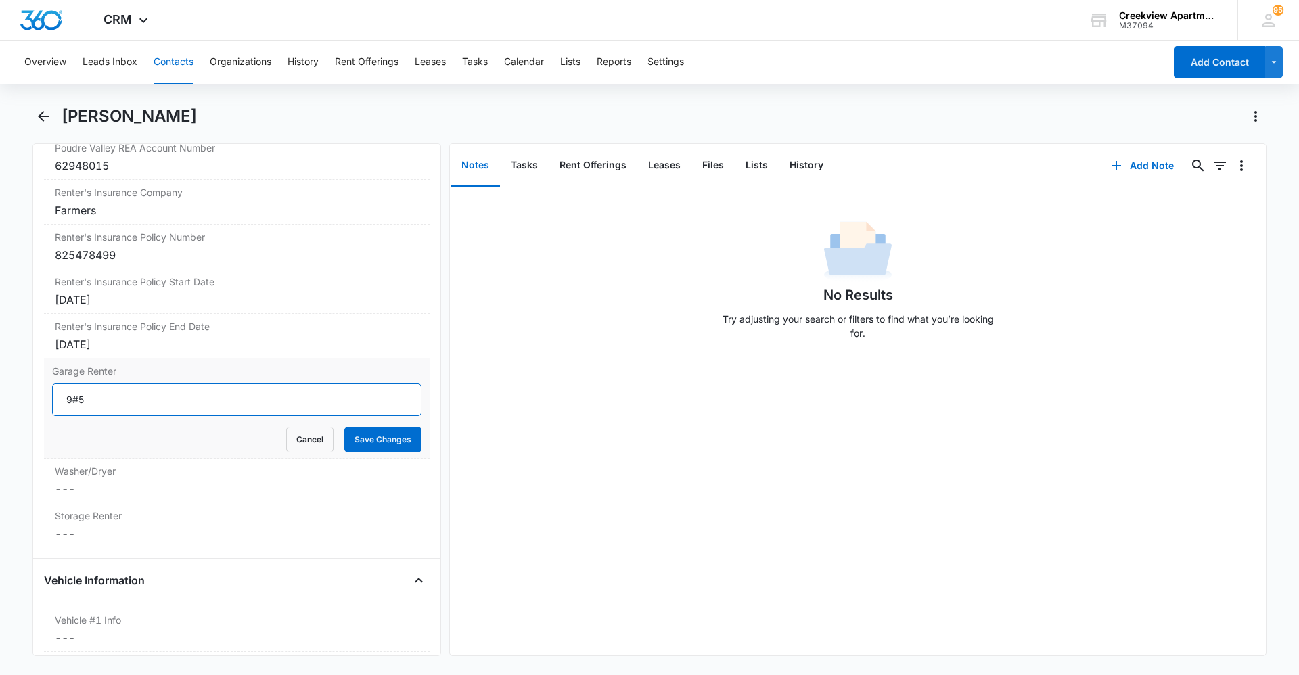
drag, startPoint x: 104, startPoint y: 399, endPoint x: 38, endPoint y: 400, distance: 66.3
click at [38, 400] on div "Remove AR [PERSON_NAME] Contact Info Name Cancel Save Changes [PERSON_NAME] Pho…" at bounding box center [236, 399] width 409 height 513
click at [400, 449] on button "Save Changes" at bounding box center [382, 440] width 77 height 26
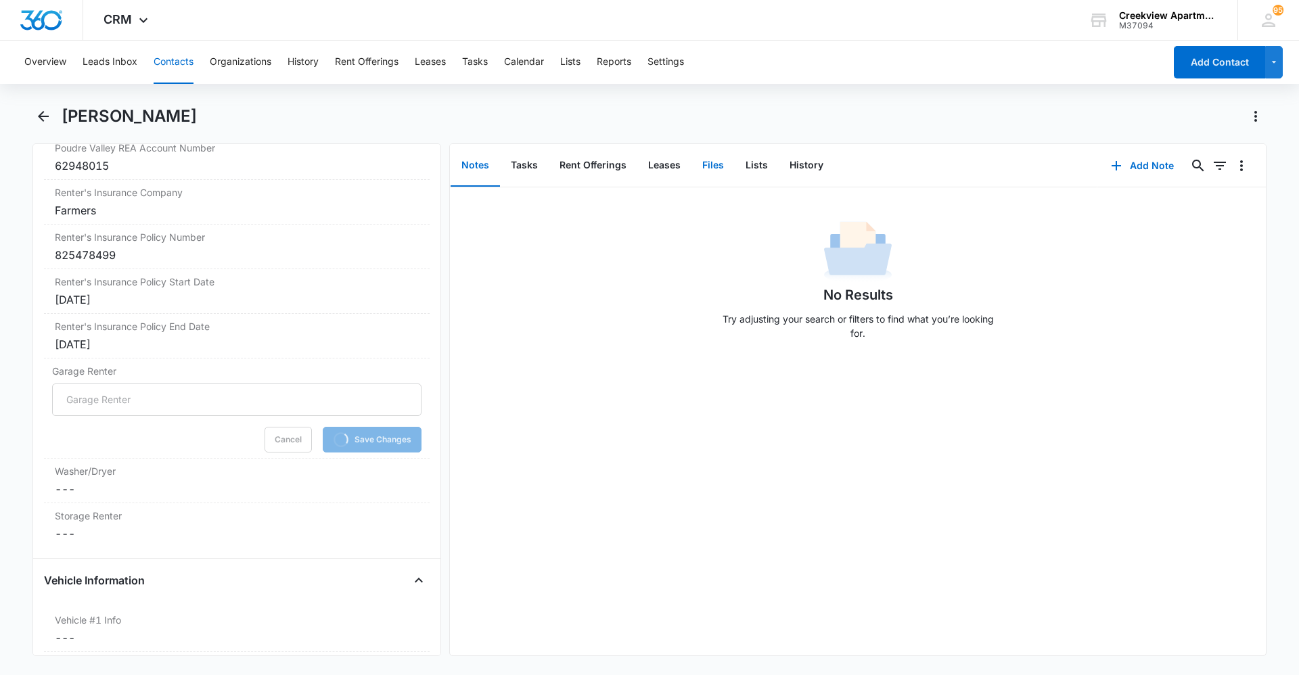
click at [700, 161] on button "Files" at bounding box center [712, 166] width 43 height 42
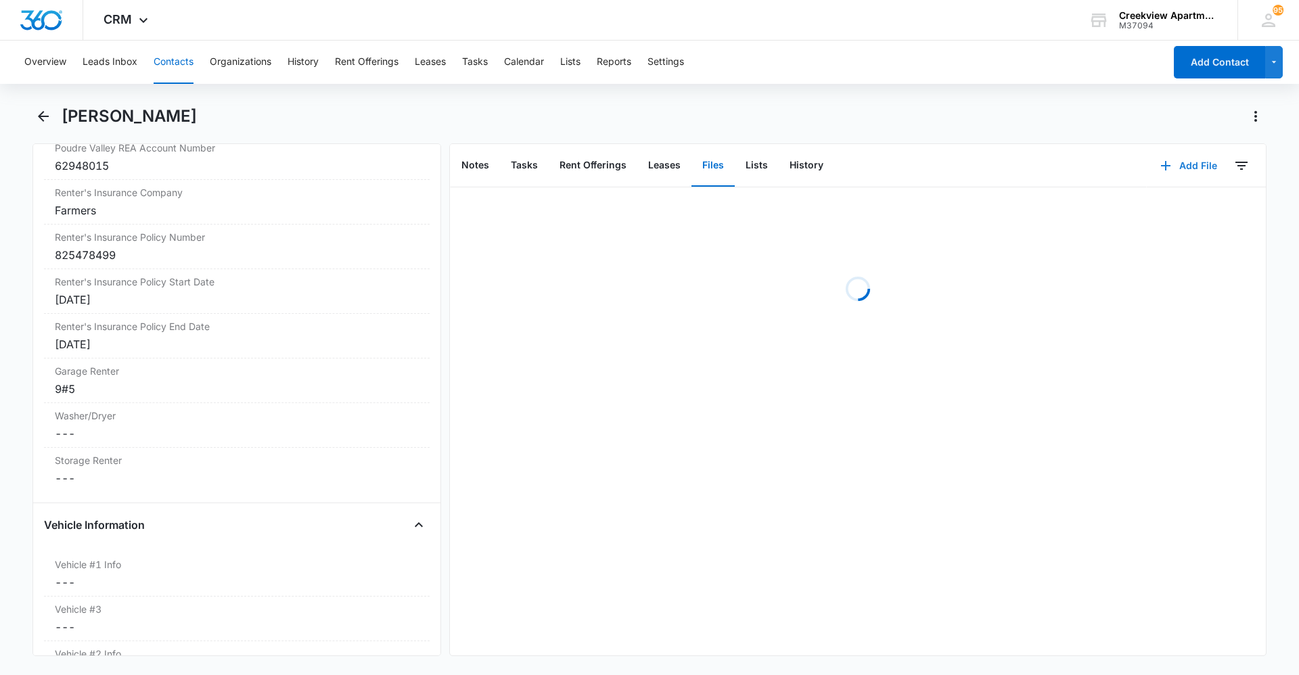
click at [1189, 169] on button "Add File" at bounding box center [1189, 166] width 84 height 32
click at [1188, 201] on button "Upload Files" at bounding box center [1178, 209] width 103 height 20
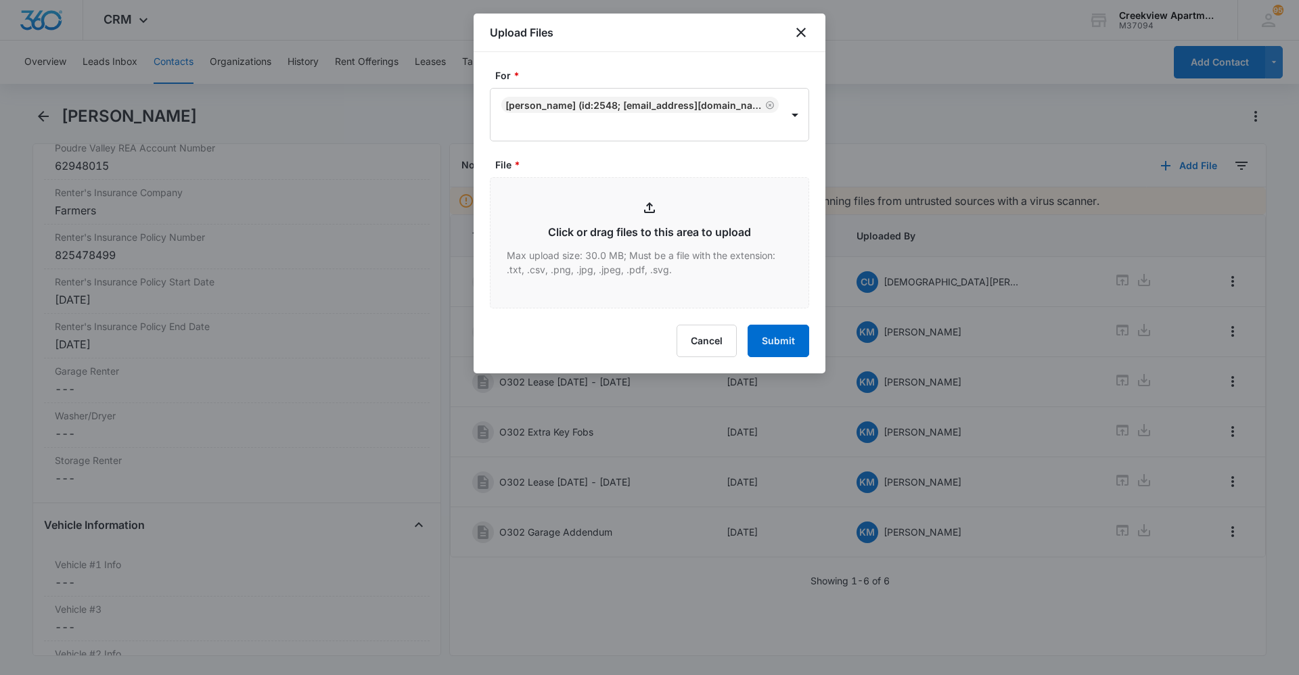
type input "C:\fakepath\O302 Garage Relinquish.pdf"
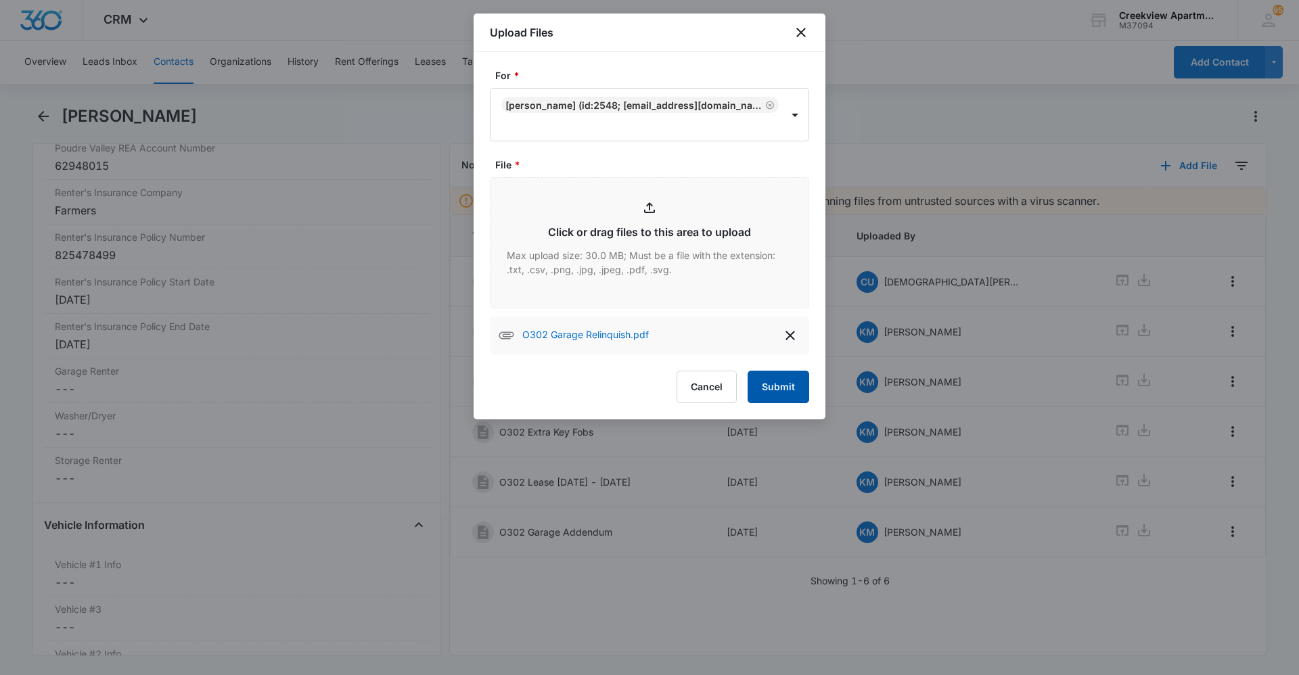
click at [780, 381] on button "Submit" at bounding box center [779, 387] width 62 height 32
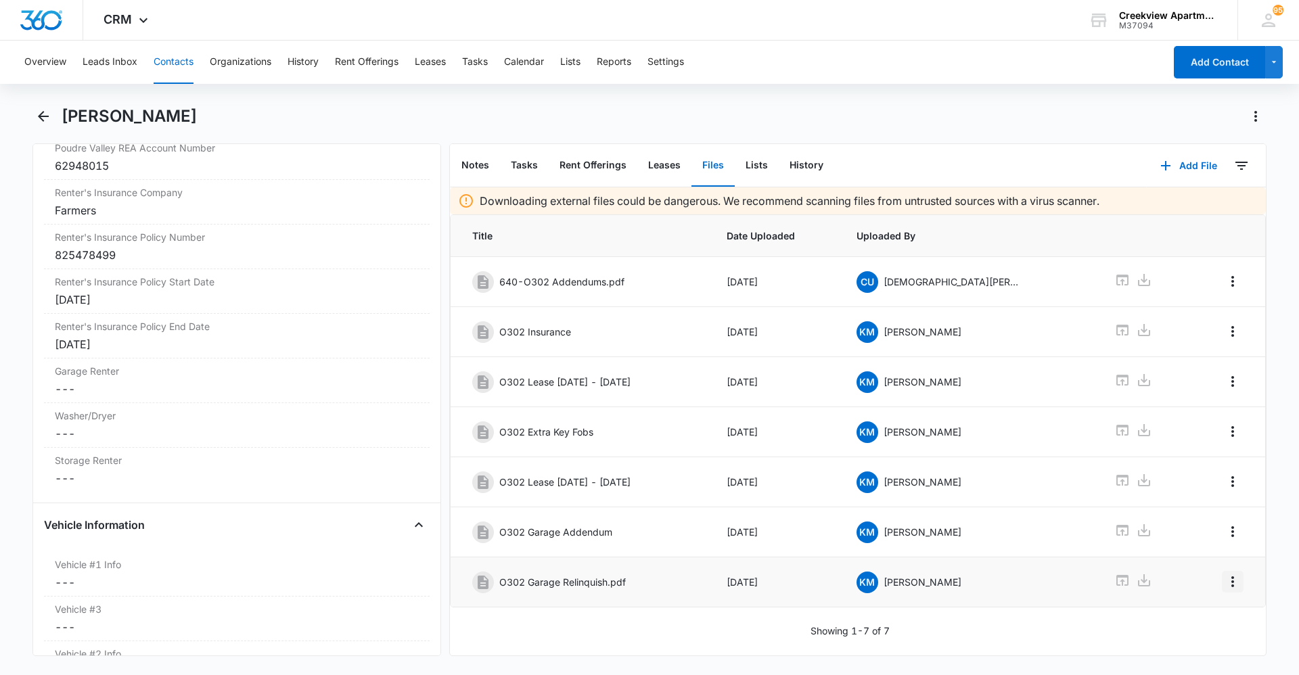
click at [1225, 583] on icon "Overflow Menu" at bounding box center [1233, 582] width 16 height 16
click at [1211, 613] on button "Edit" at bounding box center [1194, 620] width 77 height 20
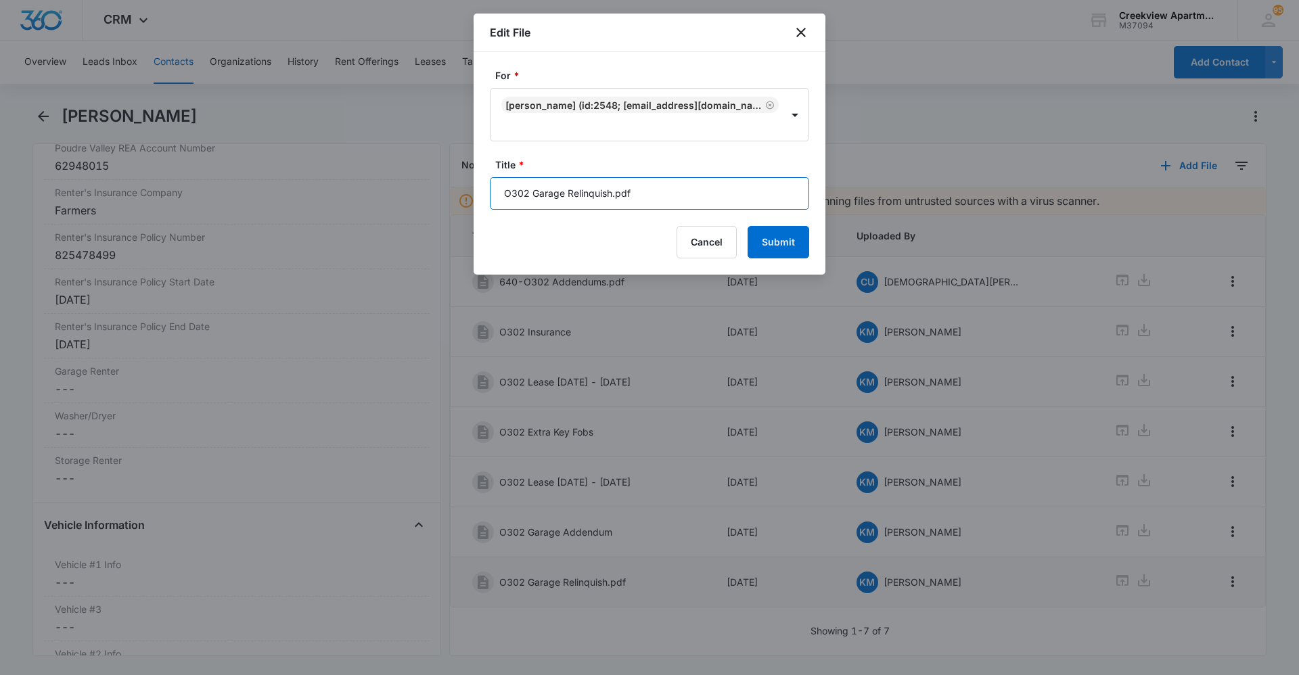
click at [668, 193] on input "O302 Garage Relinquish.pdf" at bounding box center [649, 193] width 319 height 32
type input "O302 Garage Relinquish"
click at [779, 250] on button "Submit" at bounding box center [779, 242] width 62 height 32
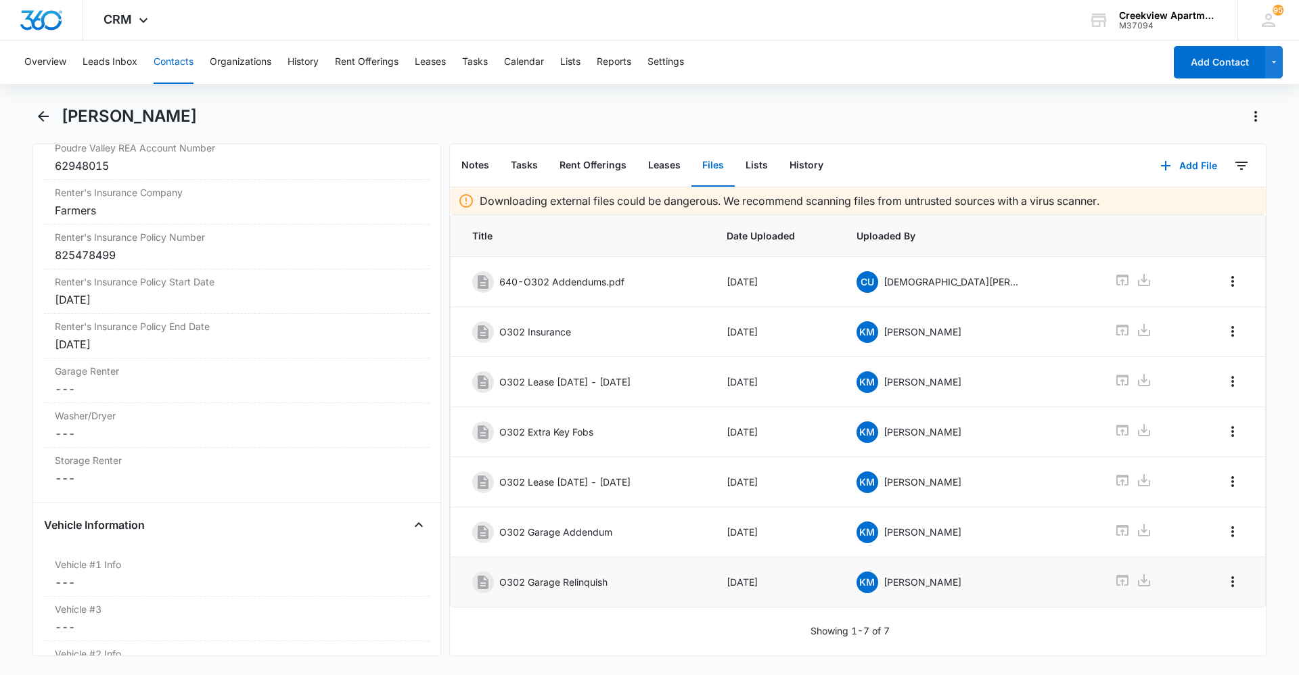
click at [164, 50] on button "Contacts" at bounding box center [174, 62] width 40 height 43
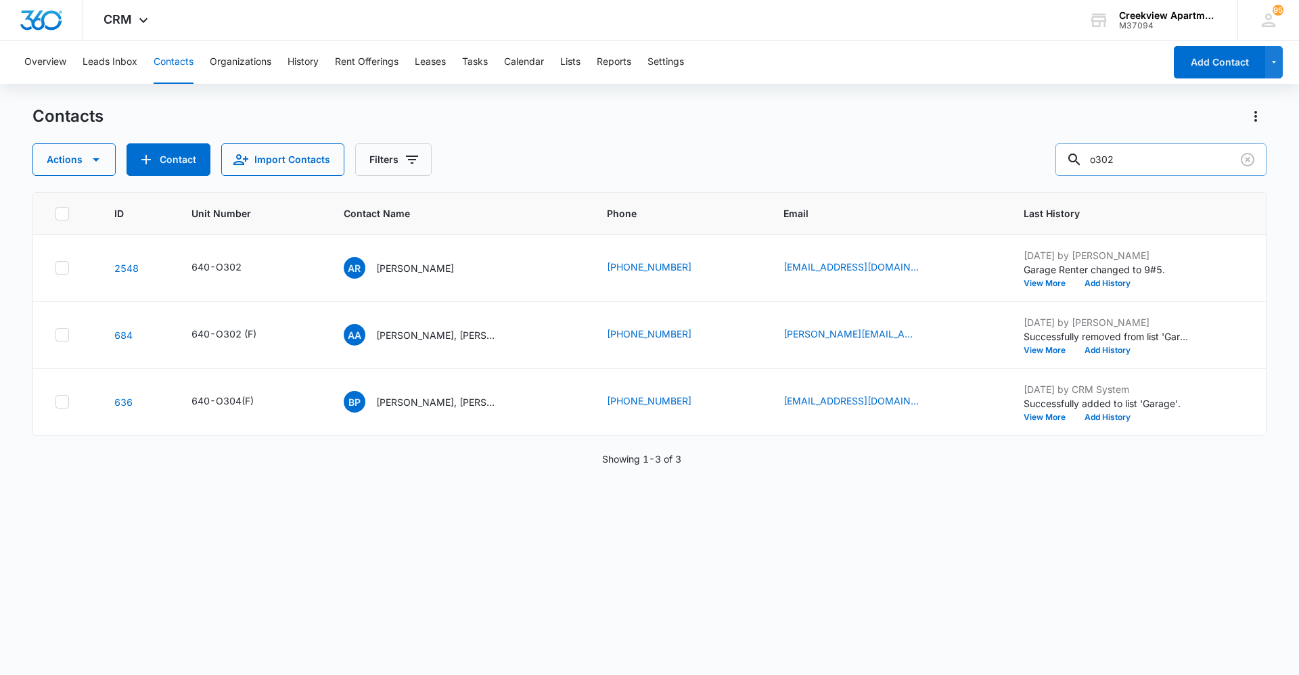
drag, startPoint x: 1121, startPoint y: 158, endPoint x: 1082, endPoint y: 158, distance: 39.2
click at [1082, 158] on div "o302" at bounding box center [1160, 159] width 211 height 32
type input "2"
type input "i201"
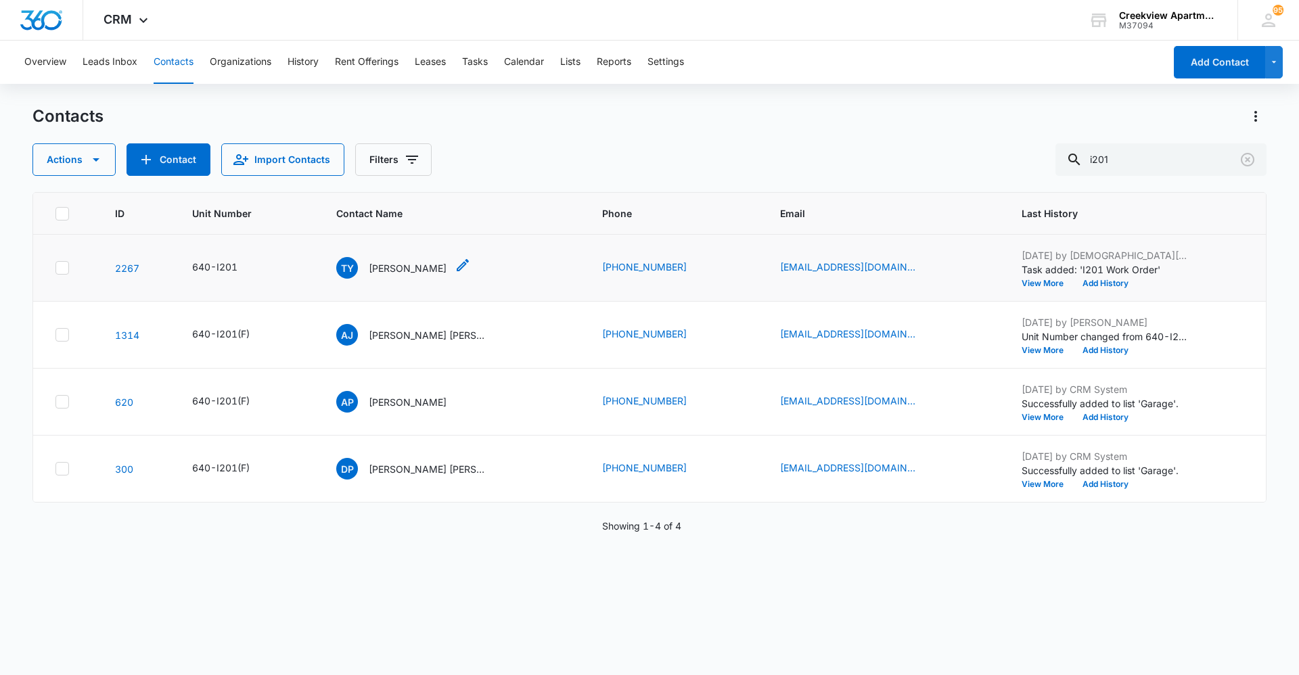
click at [375, 269] on p "[PERSON_NAME]" at bounding box center [408, 268] width 78 height 14
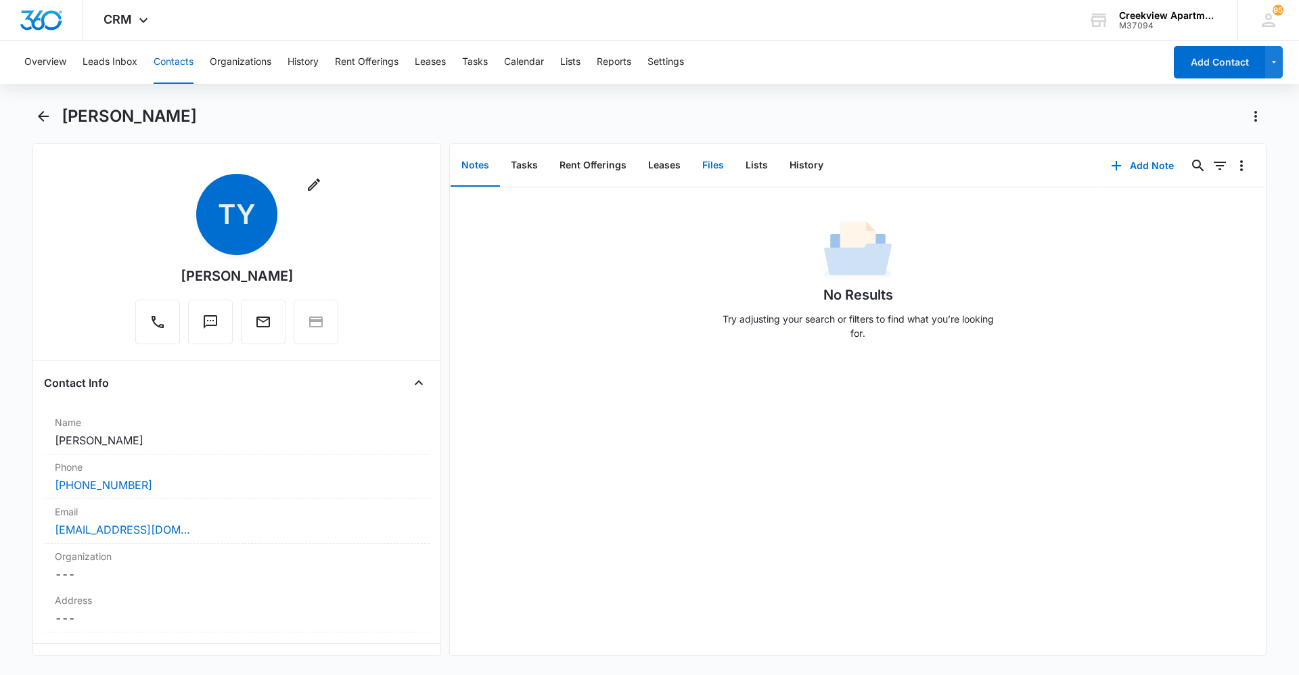
click at [727, 175] on button "Files" at bounding box center [712, 166] width 43 height 42
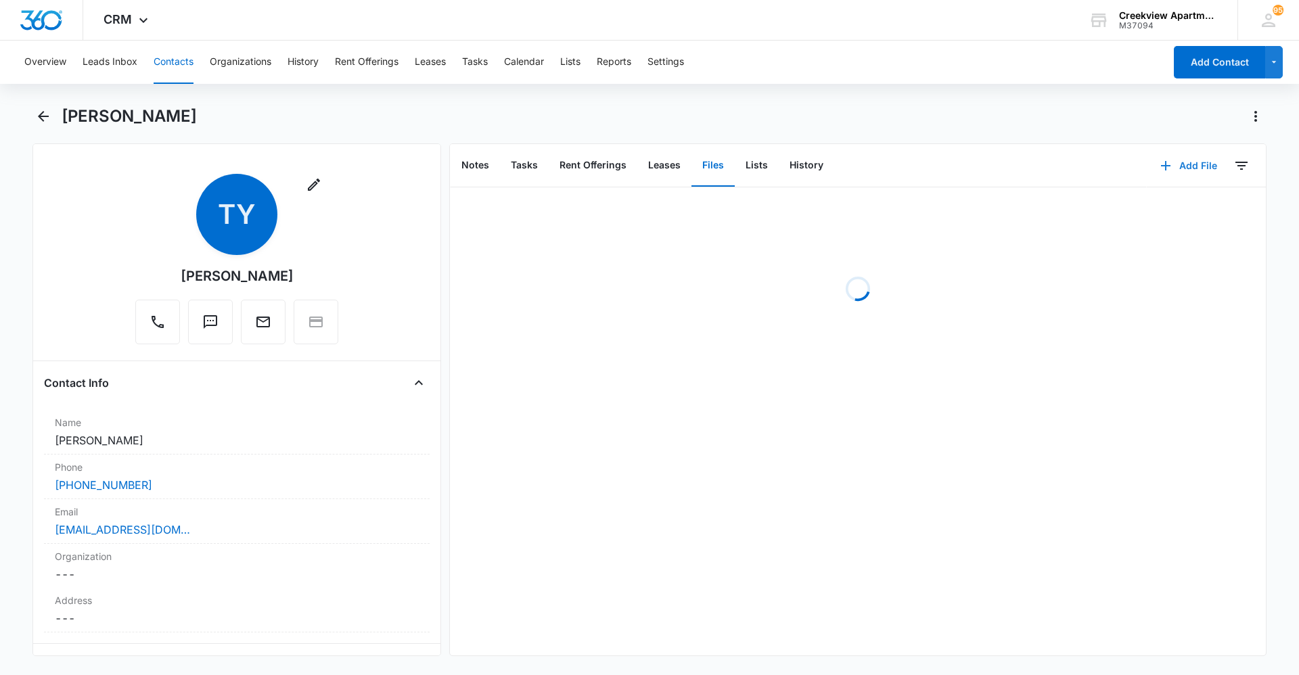
click at [1158, 162] on icon "button" at bounding box center [1166, 166] width 16 height 16
click at [1164, 208] on div "Upload Files" at bounding box center [1170, 208] width 54 height 9
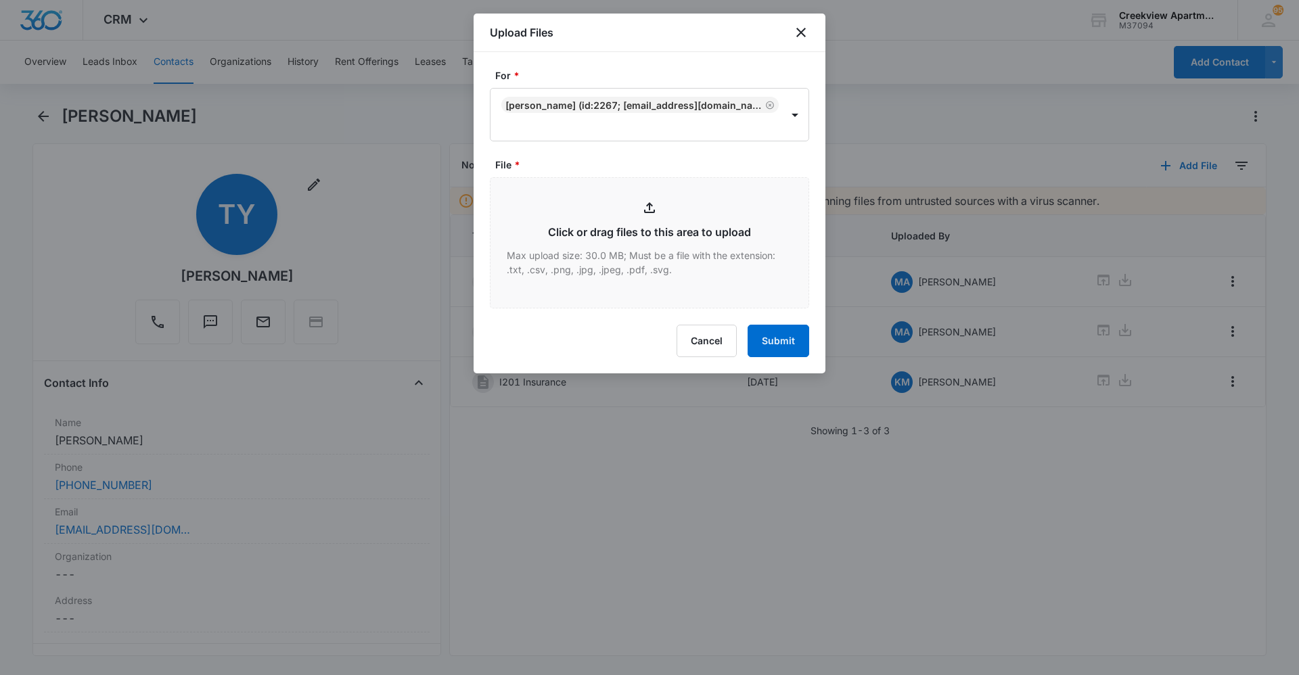
type input "C:\fakepath\I201 Extra Key Fob.pdf"
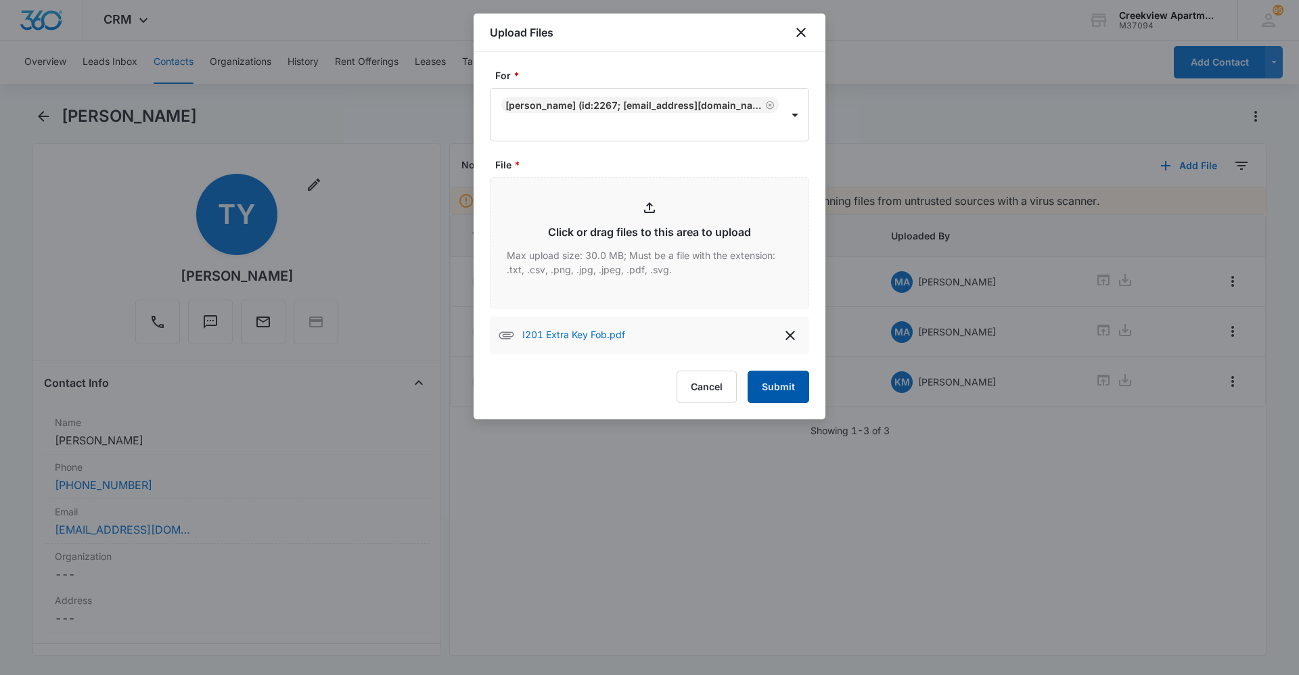
click at [785, 378] on button "Submit" at bounding box center [779, 387] width 62 height 32
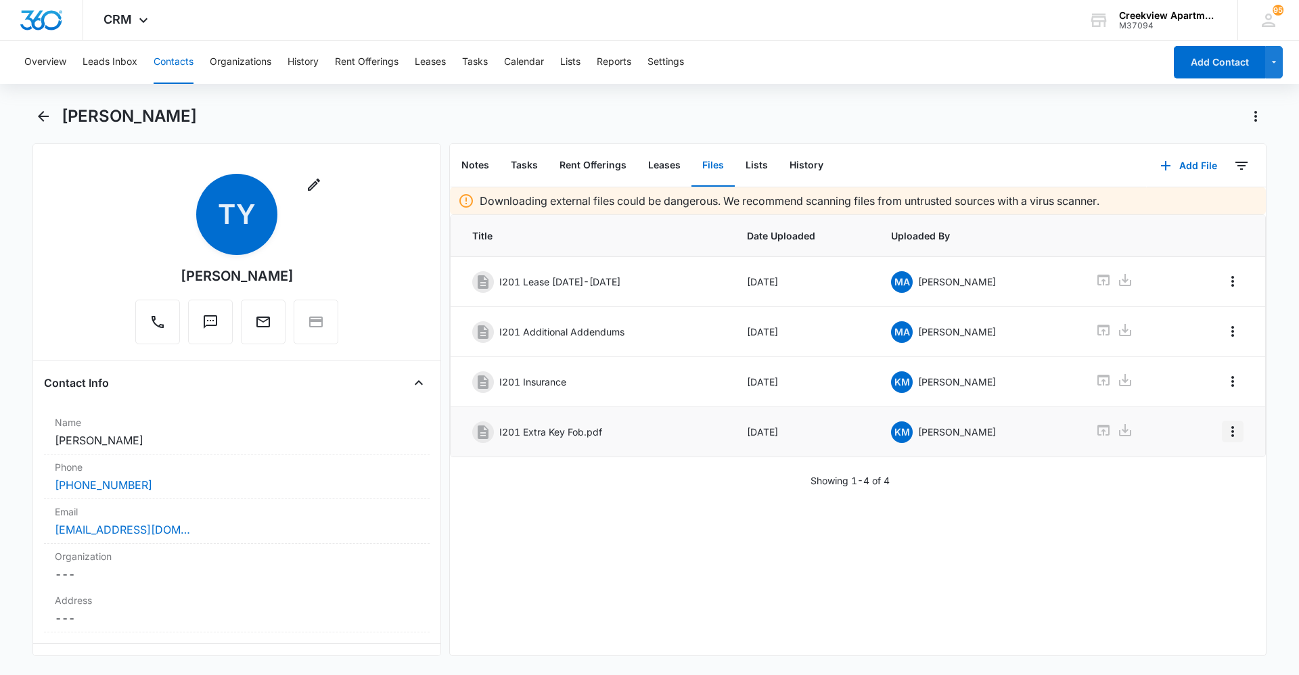
click at [1223, 440] on button "Overflow Menu" at bounding box center [1233, 432] width 22 height 22
click at [1216, 467] on button "Edit" at bounding box center [1194, 469] width 77 height 20
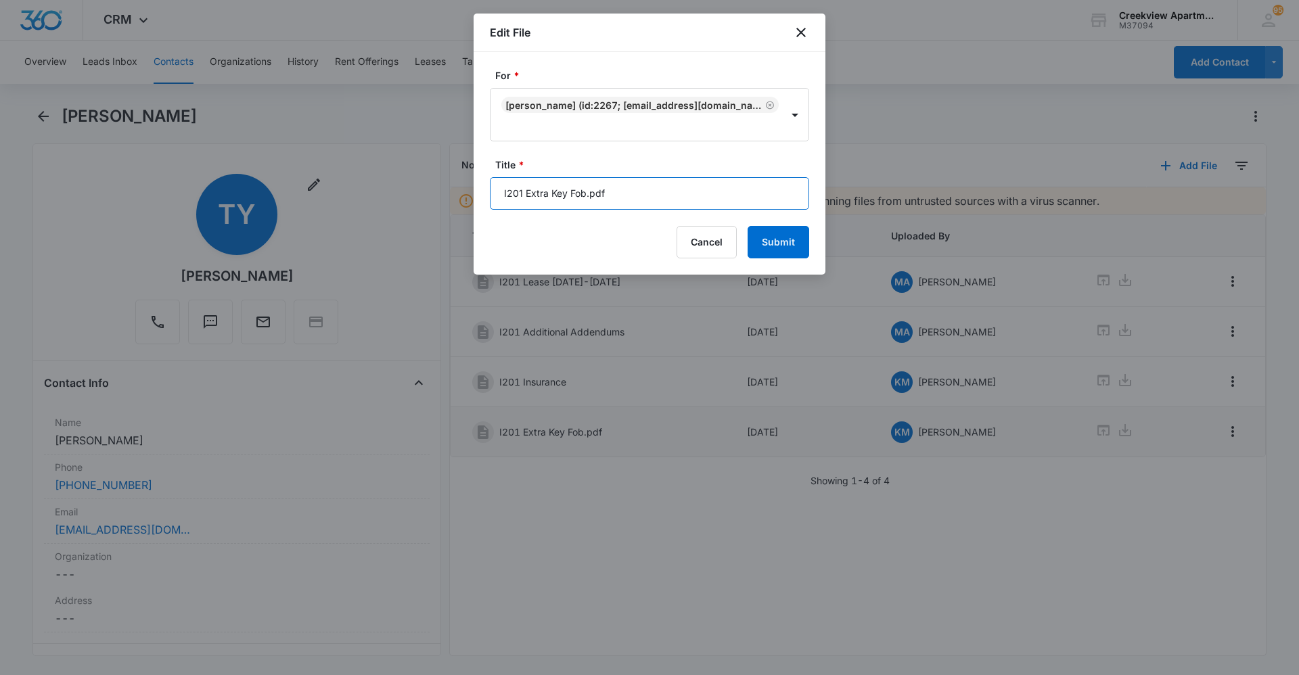
click at [677, 204] on input "I201 Extra Key Fob.pdf" at bounding box center [649, 193] width 319 height 32
type input "I201 Extra Key Fob"
click at [780, 248] on button "Submit" at bounding box center [779, 242] width 62 height 32
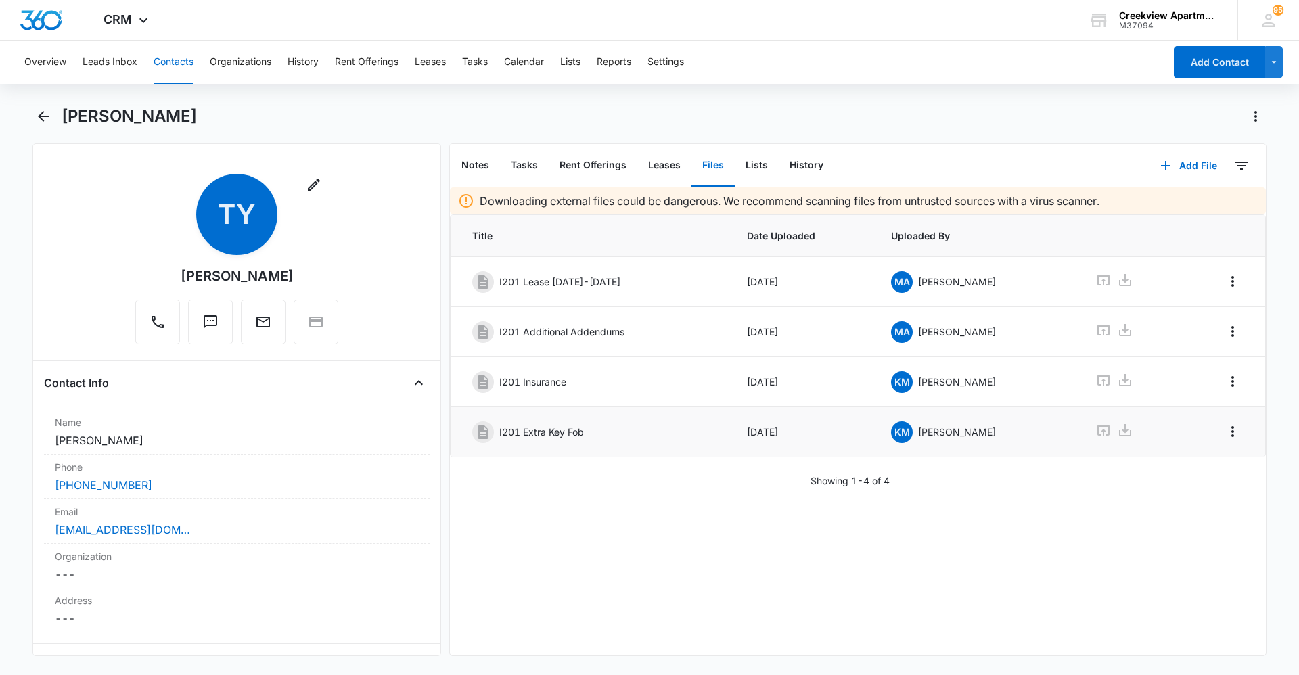
click at [1040, 566] on div "Downloading external files could be dangerous. We recommend scanning files from…" at bounding box center [858, 421] width 816 height 468
click at [1052, 533] on div "Downloading external files could be dangerous. We recommend scanning files from…" at bounding box center [858, 421] width 816 height 468
click at [1056, 512] on div "Downloading external files could be dangerous. We recommend scanning files from…" at bounding box center [858, 421] width 816 height 468
